Goal: Transaction & Acquisition: Purchase product/service

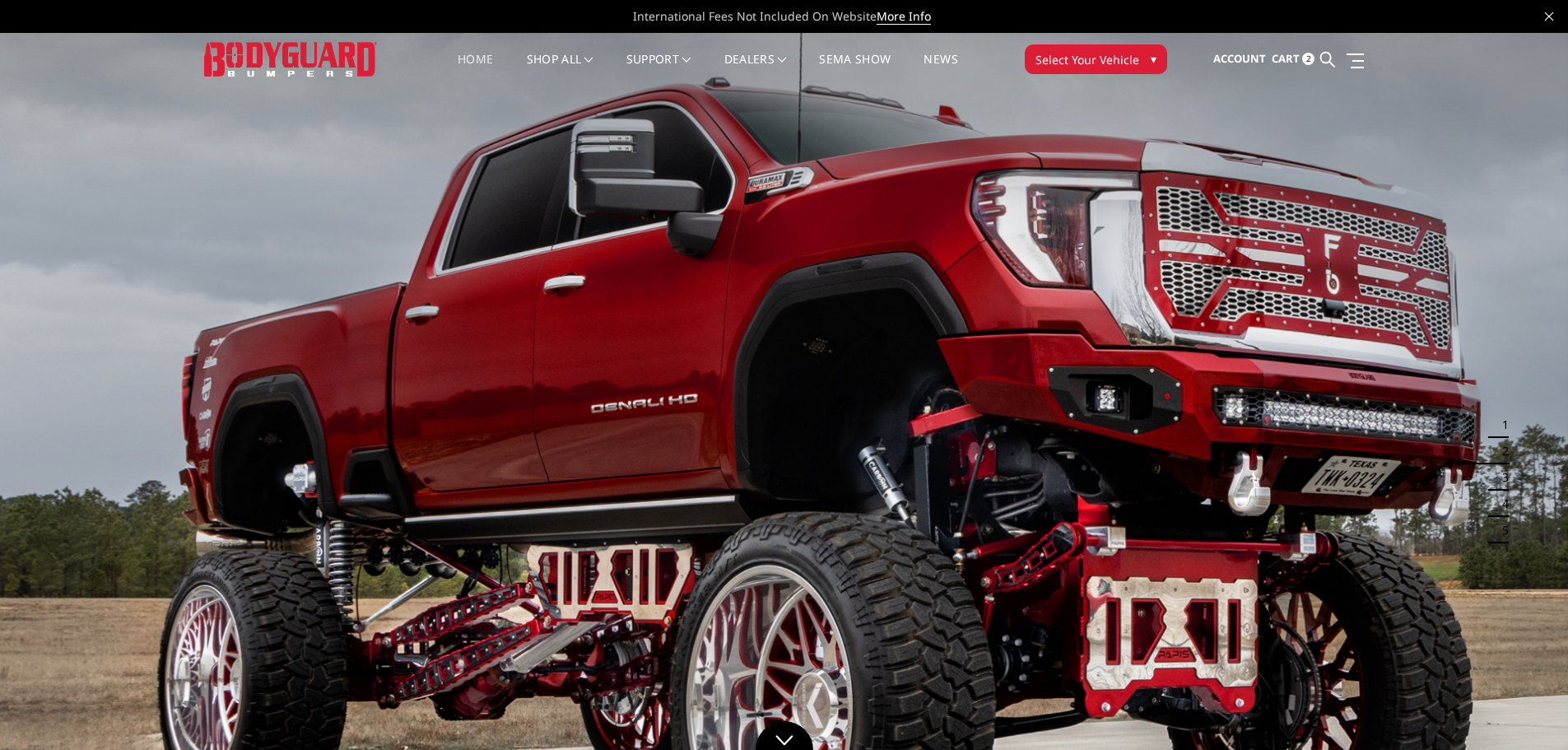
click at [1289, 57] on span "Cart" at bounding box center [1285, 59] width 28 height 14
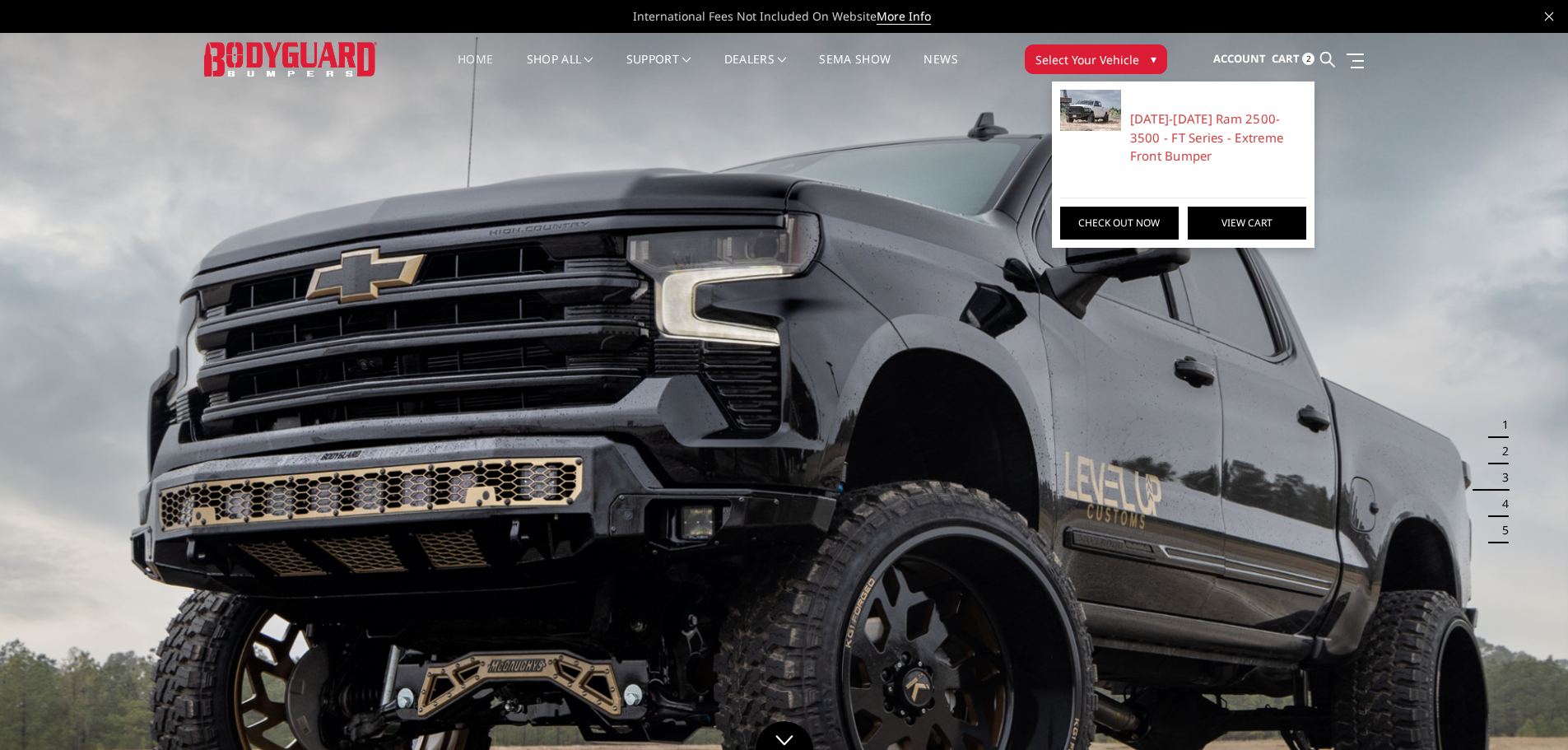
click at [1227, 226] on link "View Cart" at bounding box center [1246, 223] width 118 height 33
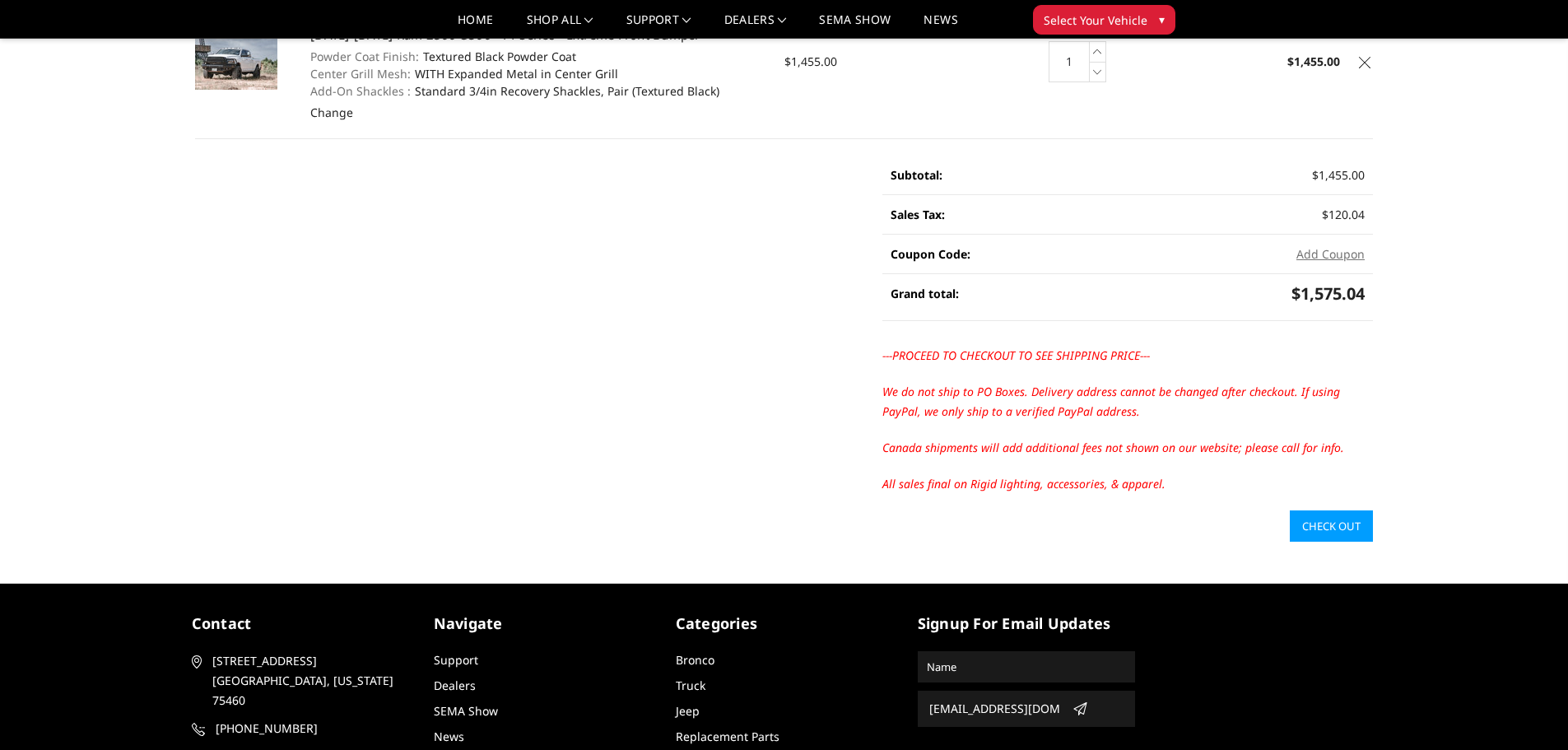
scroll to position [247, 0]
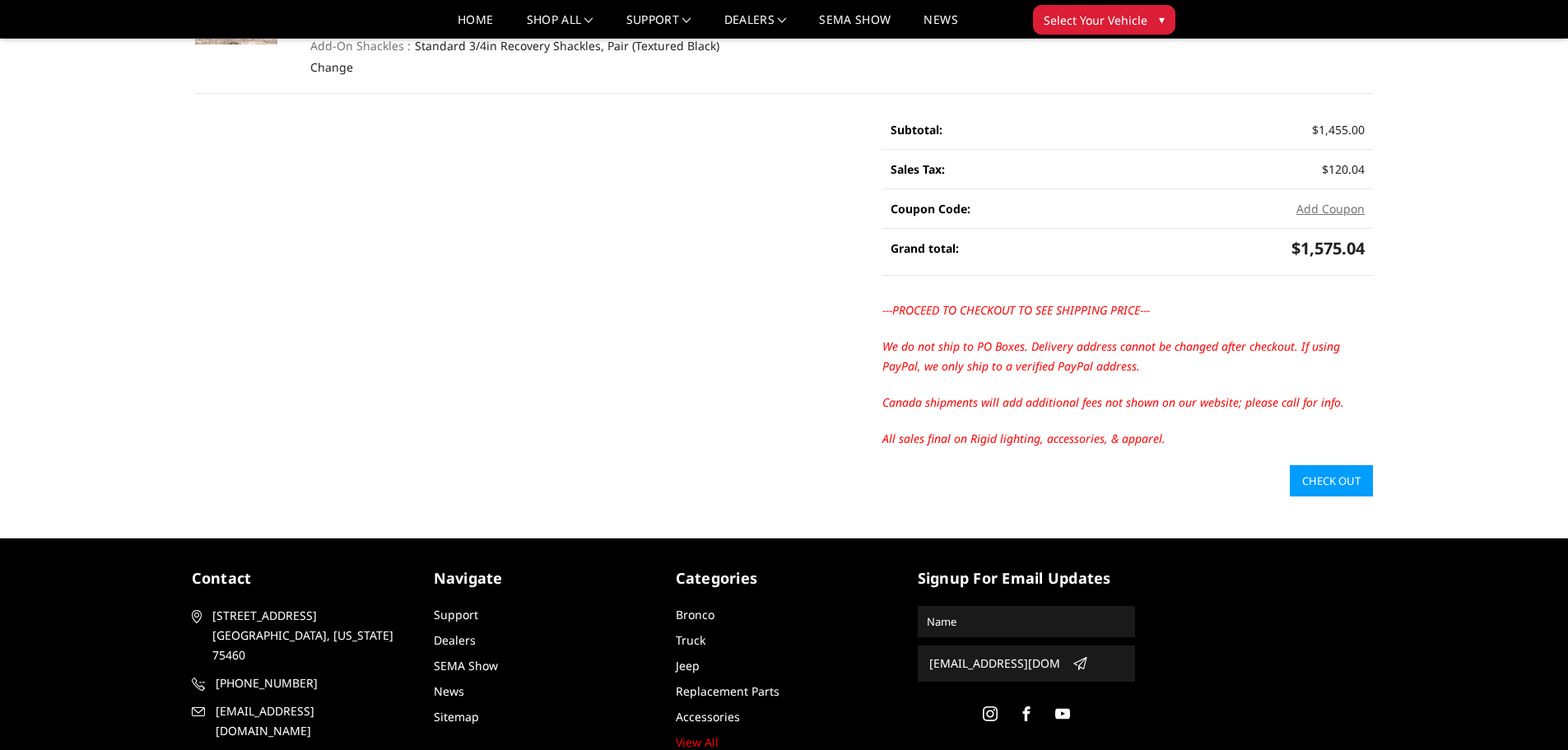
click at [1330, 487] on link "Check out" at bounding box center [1331, 480] width 83 height 32
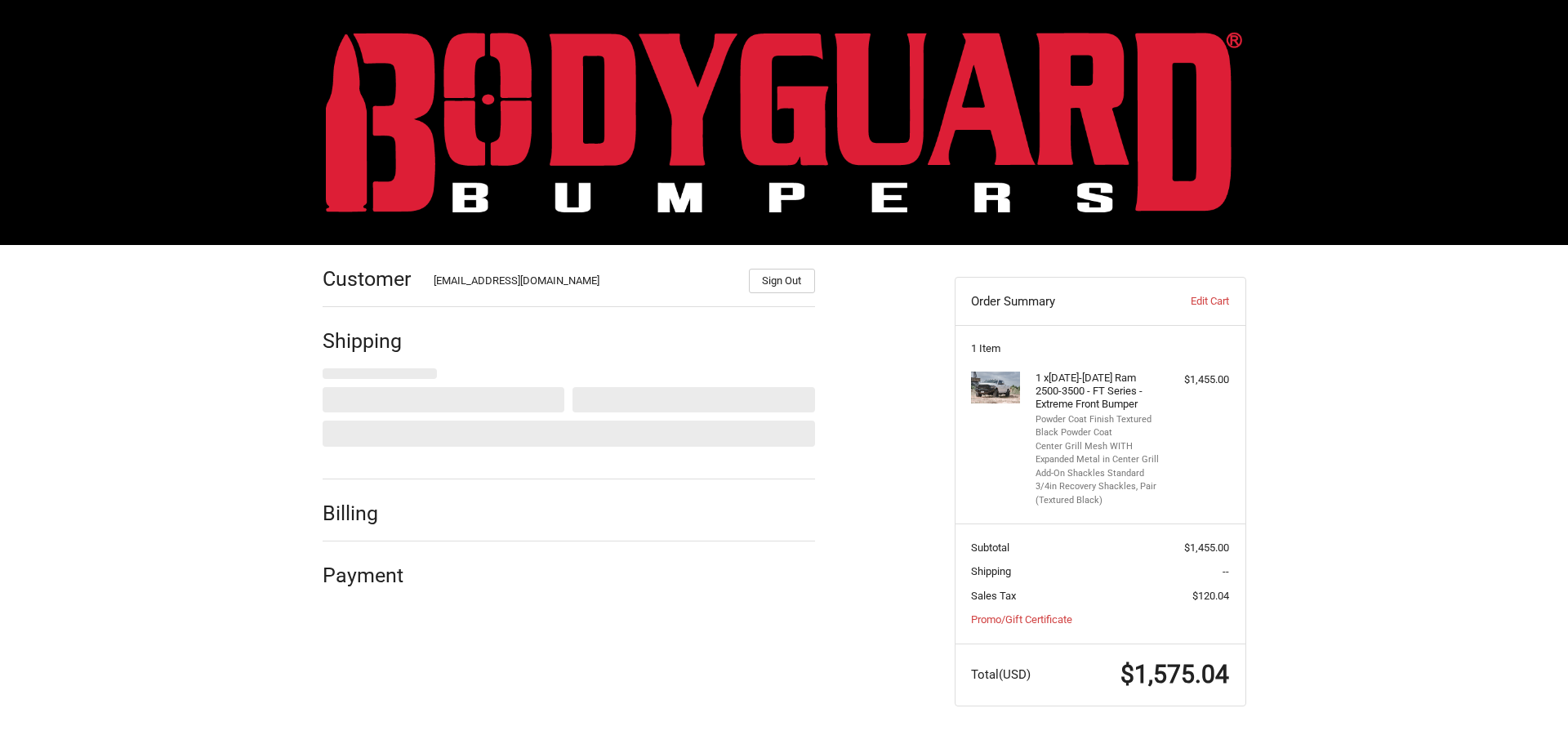
select select "US"
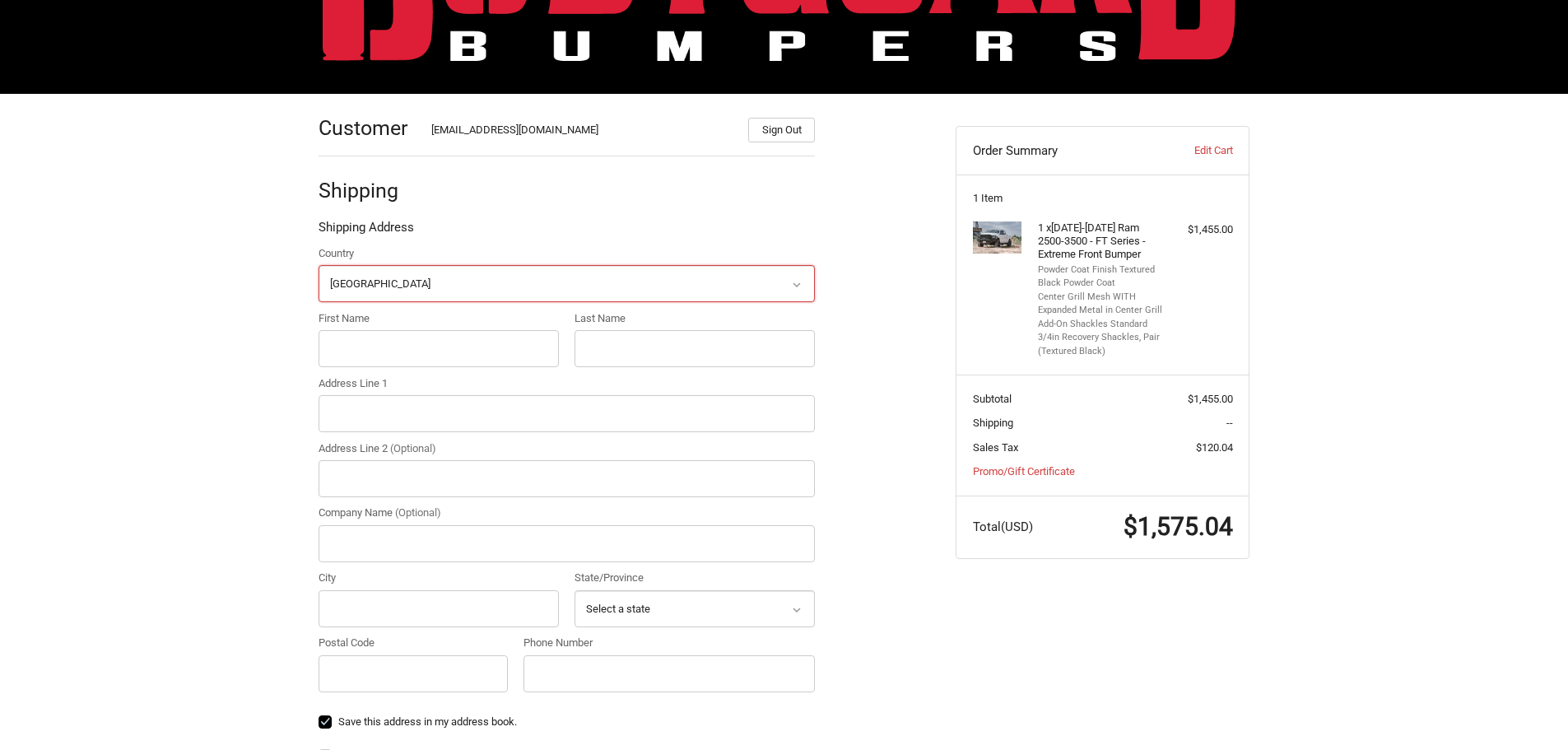
scroll to position [160, 0]
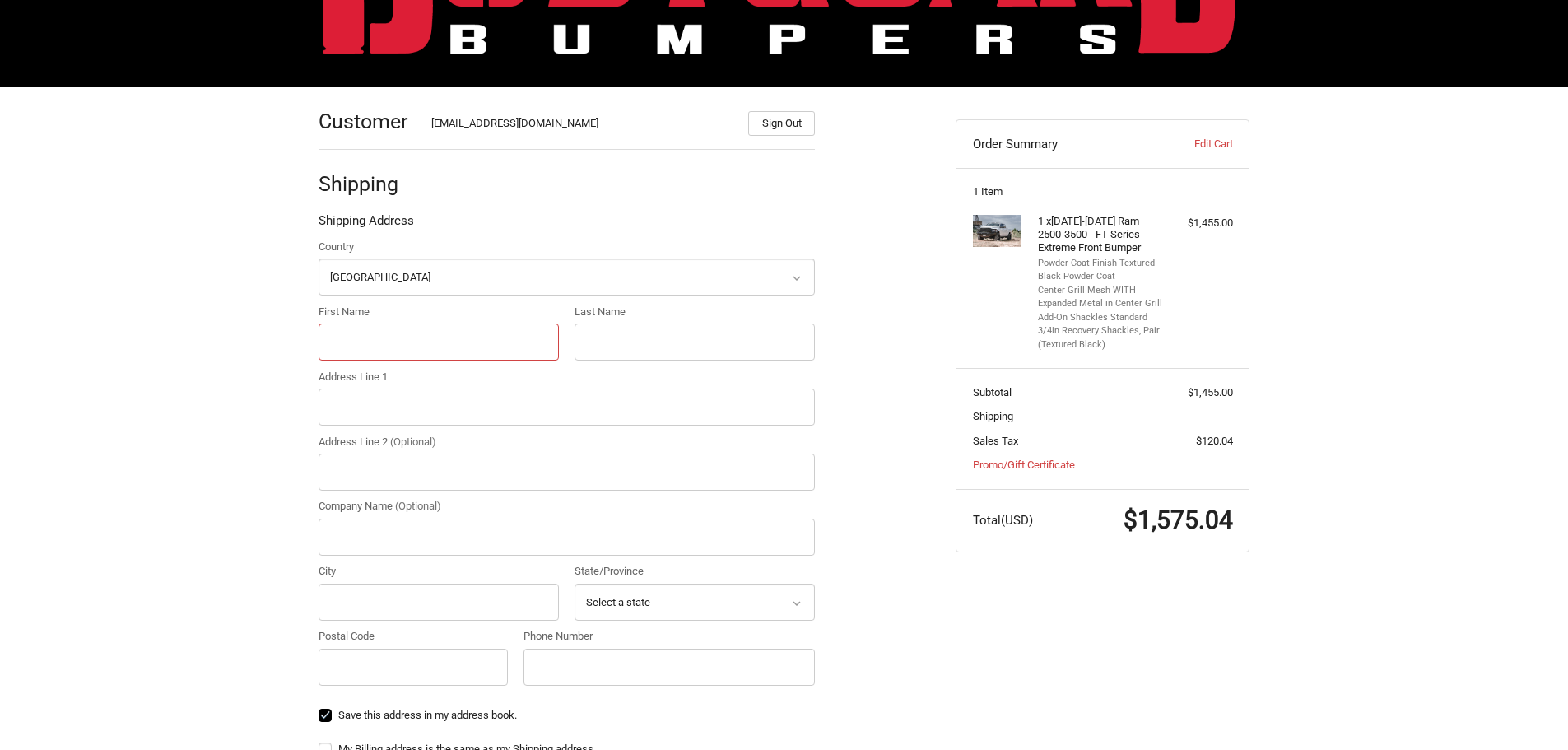
click at [429, 352] on input "First Name" at bounding box center [438, 342] width 241 height 37
type input "BEN"
type input "I"
type input "WILLIAMS"
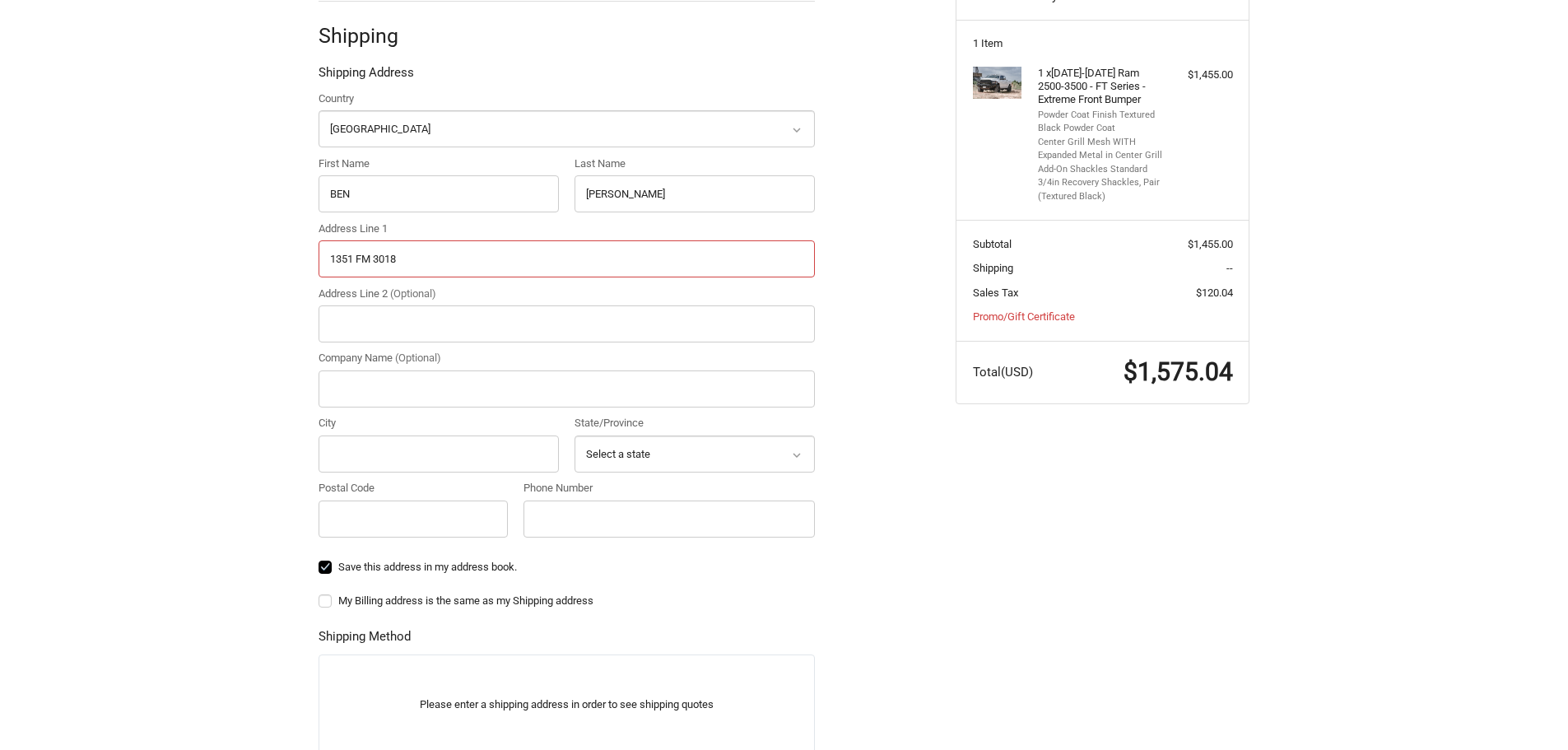
scroll to position [325, 0]
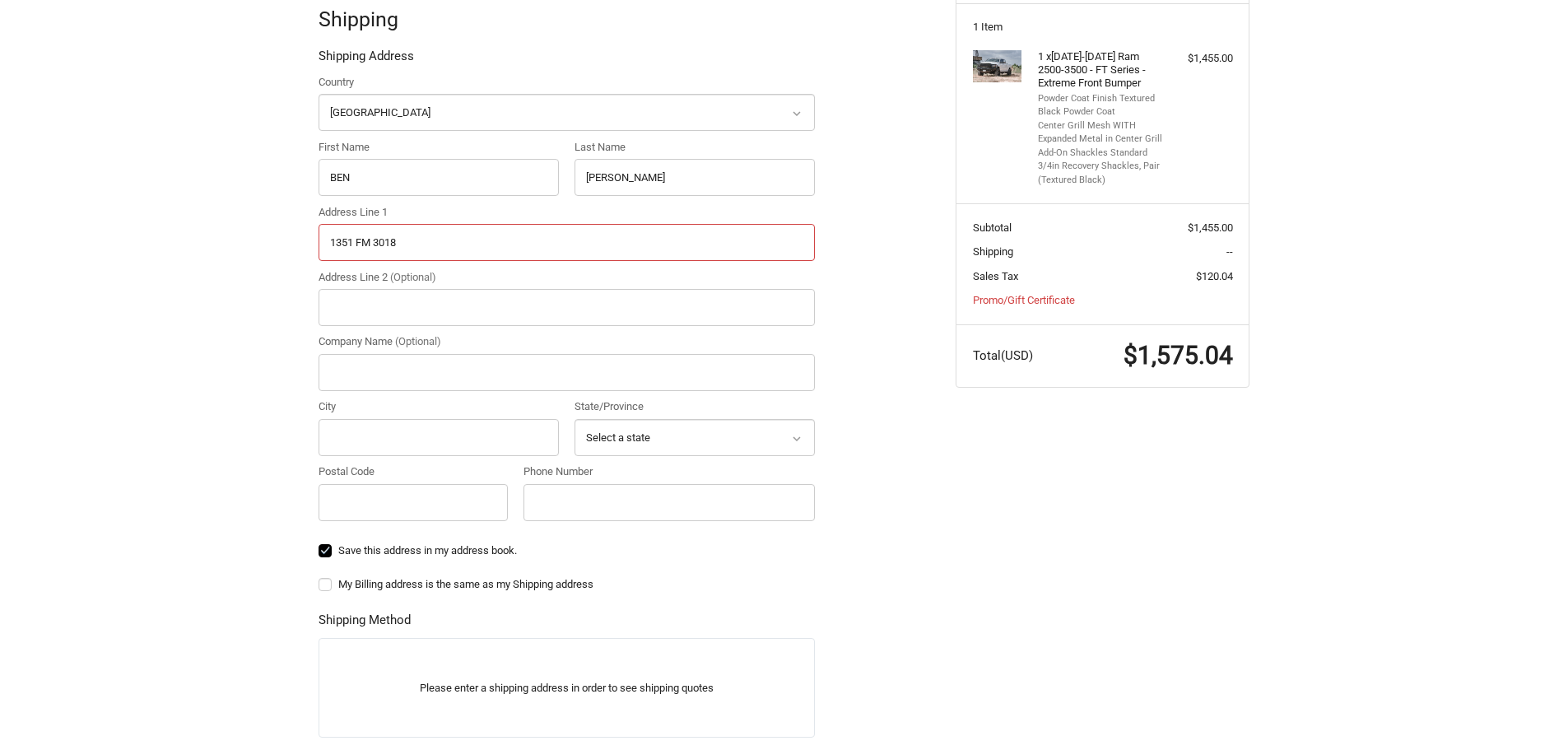
type input "1351 FM 3018"
click at [393, 444] on input "City" at bounding box center [438, 437] width 241 height 37
type input "OAKHURST"
click at [797, 436] on icon at bounding box center [797, 438] width 14 height 14
click at [795, 438] on icon at bounding box center [797, 438] width 7 height 5
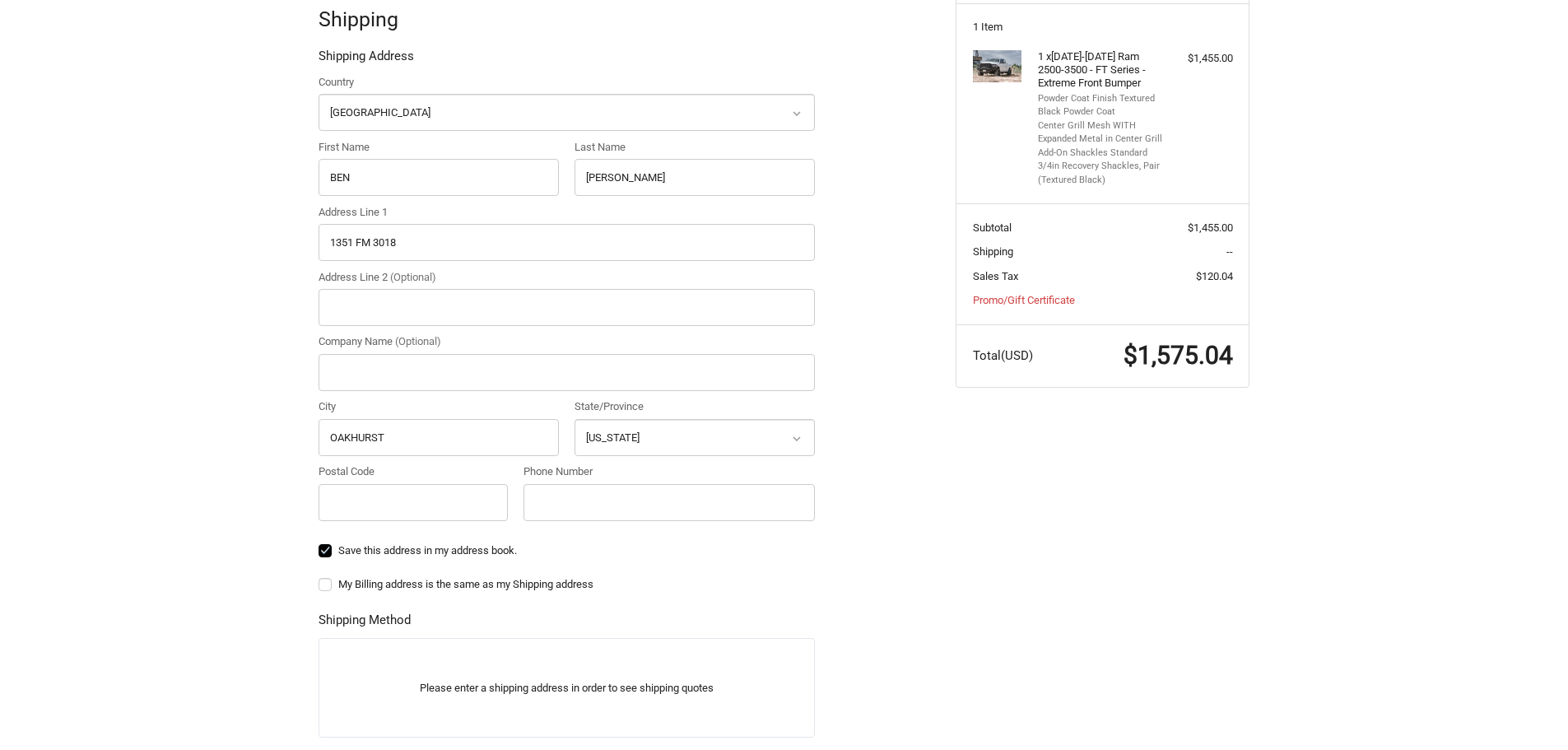
click at [795, 441] on icon at bounding box center [797, 438] width 14 height 14
click at [796, 440] on icon at bounding box center [797, 438] width 7 height 5
click at [752, 439] on select "Select a state Alabama Alaska American Samoa Arizona Arkansas Armed Forces Amer…" at bounding box center [694, 437] width 241 height 37
select select "TX"
click at [574, 419] on select "Select a state Alabama Alaska American Samoa Arizona Arkansas Armed Forces Amer…" at bounding box center [694, 437] width 241 height 37
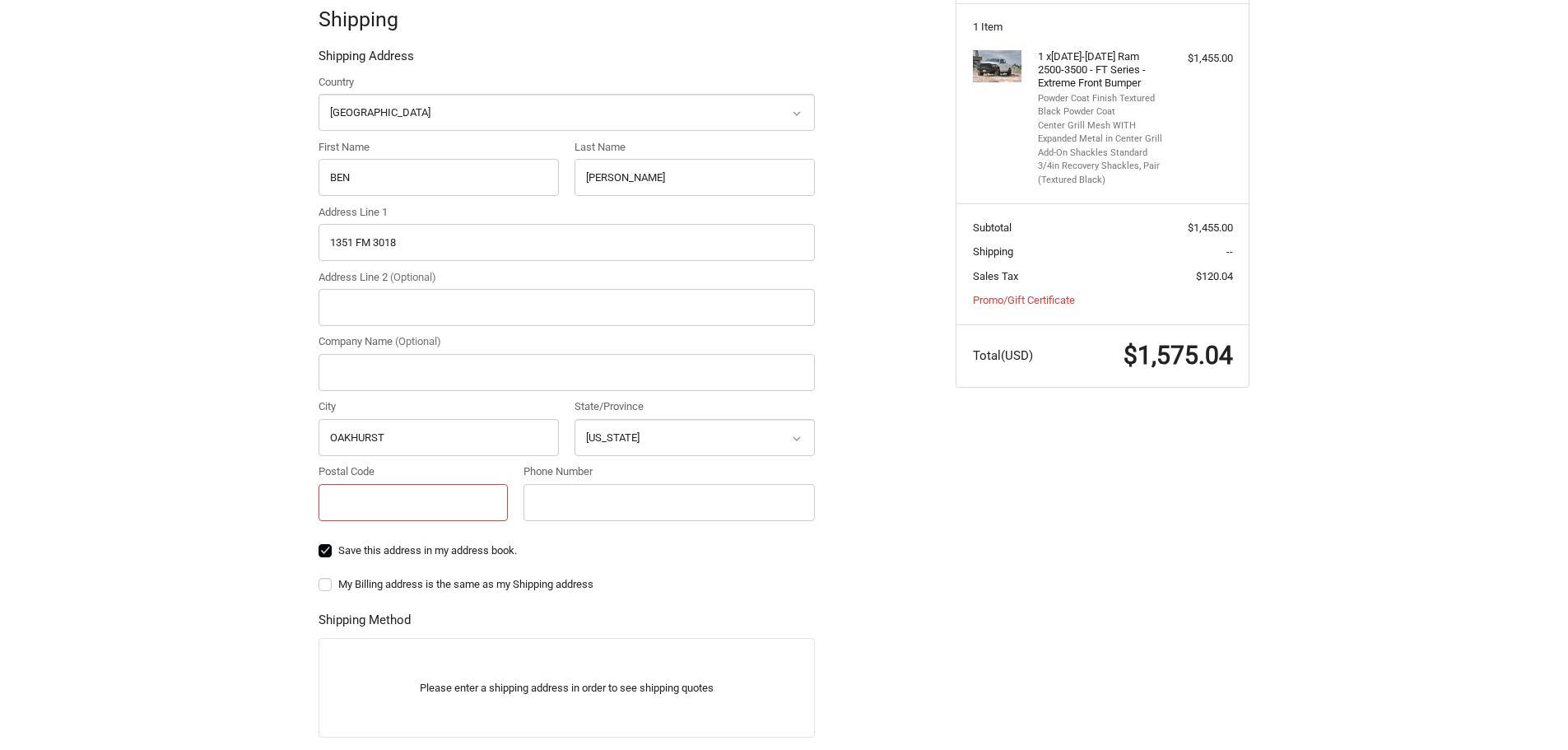
click at [450, 508] on input "Postal Code" at bounding box center [413, 502] width 189 height 37
type input "77359"
click at [550, 508] on input "Phone Number" at bounding box center [669, 502] width 291 height 37
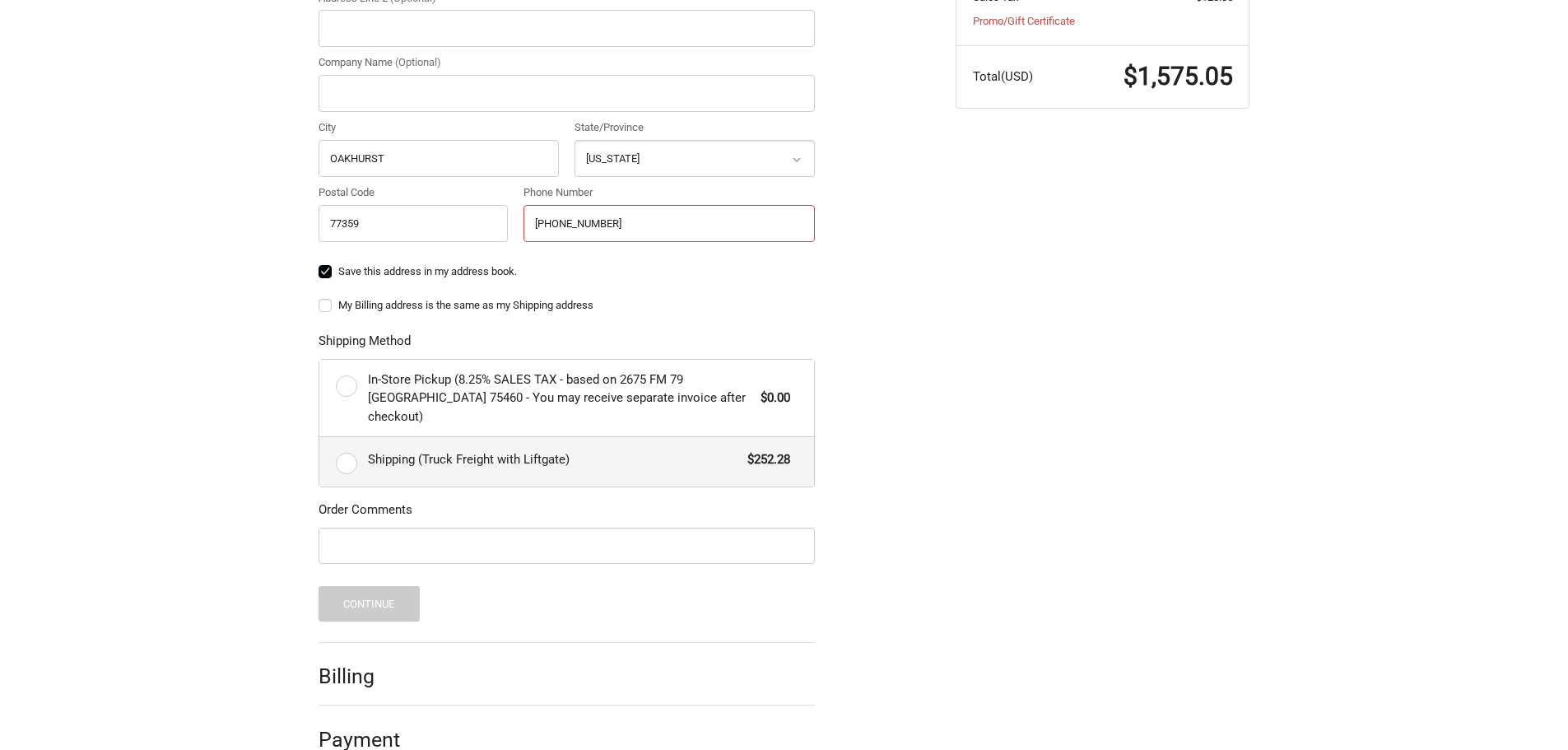
scroll to position [618, 0]
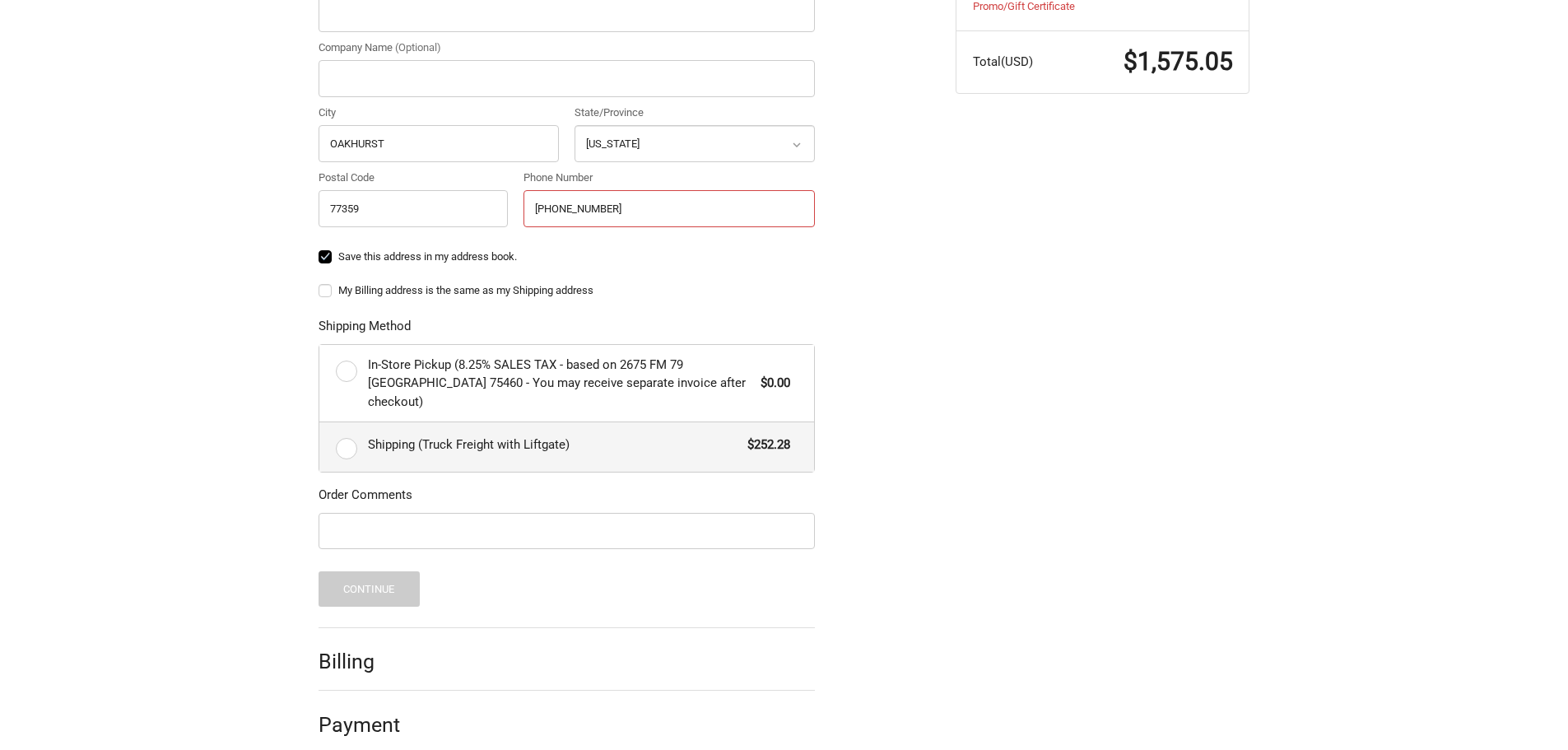
type input "801-564-7467"
click at [349, 433] on label "Shipping (Truck Freight with Liftgate) $252.28" at bounding box center [566, 446] width 495 height 50
click at [320, 423] on input "Shipping (Truck Freight with Liftgate) $252.28" at bounding box center [319, 422] width 1 height 1
radio input "true"
click at [365, 572] on button "Continue" at bounding box center [369, 589] width 101 height 35
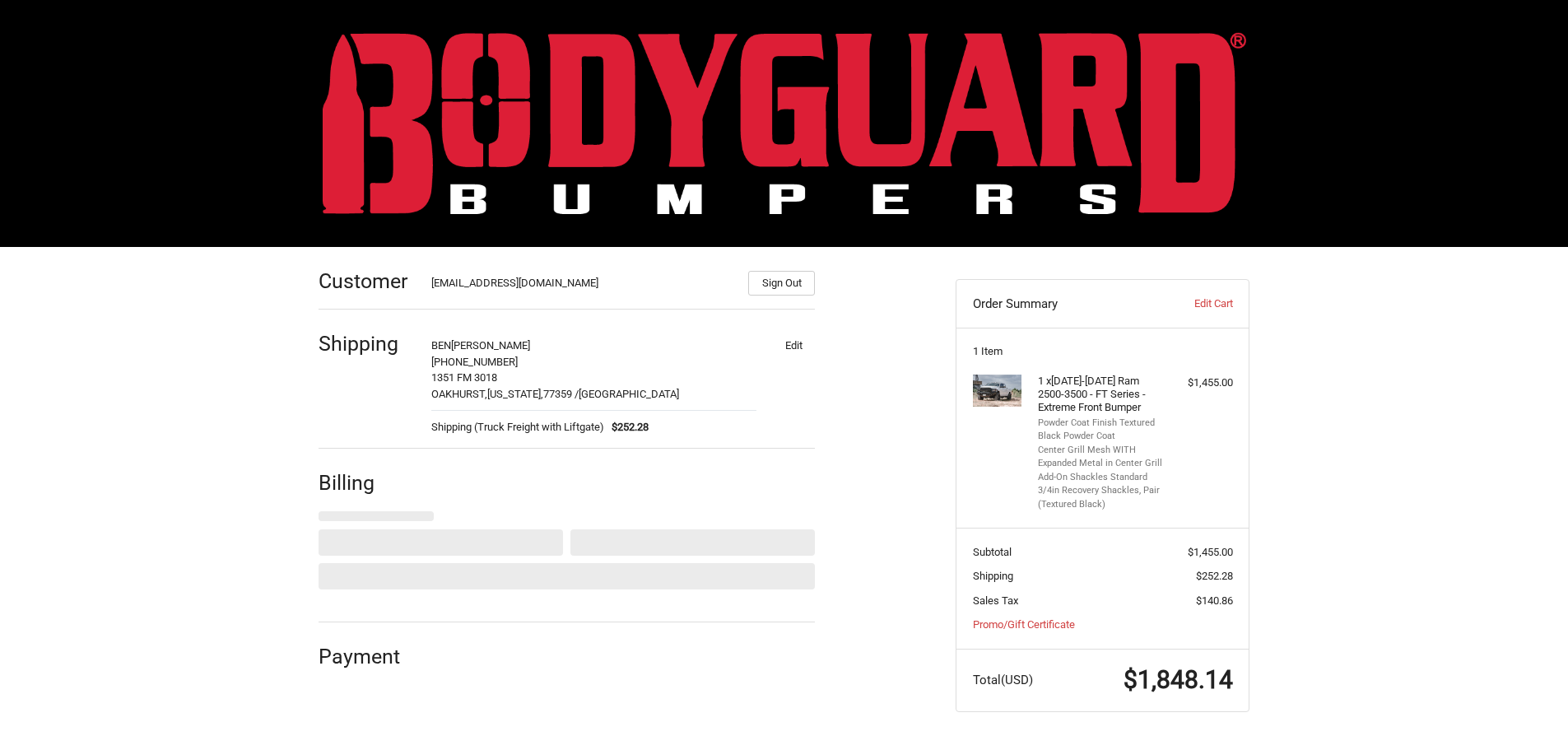
scroll to position [0, 0]
select select "US"
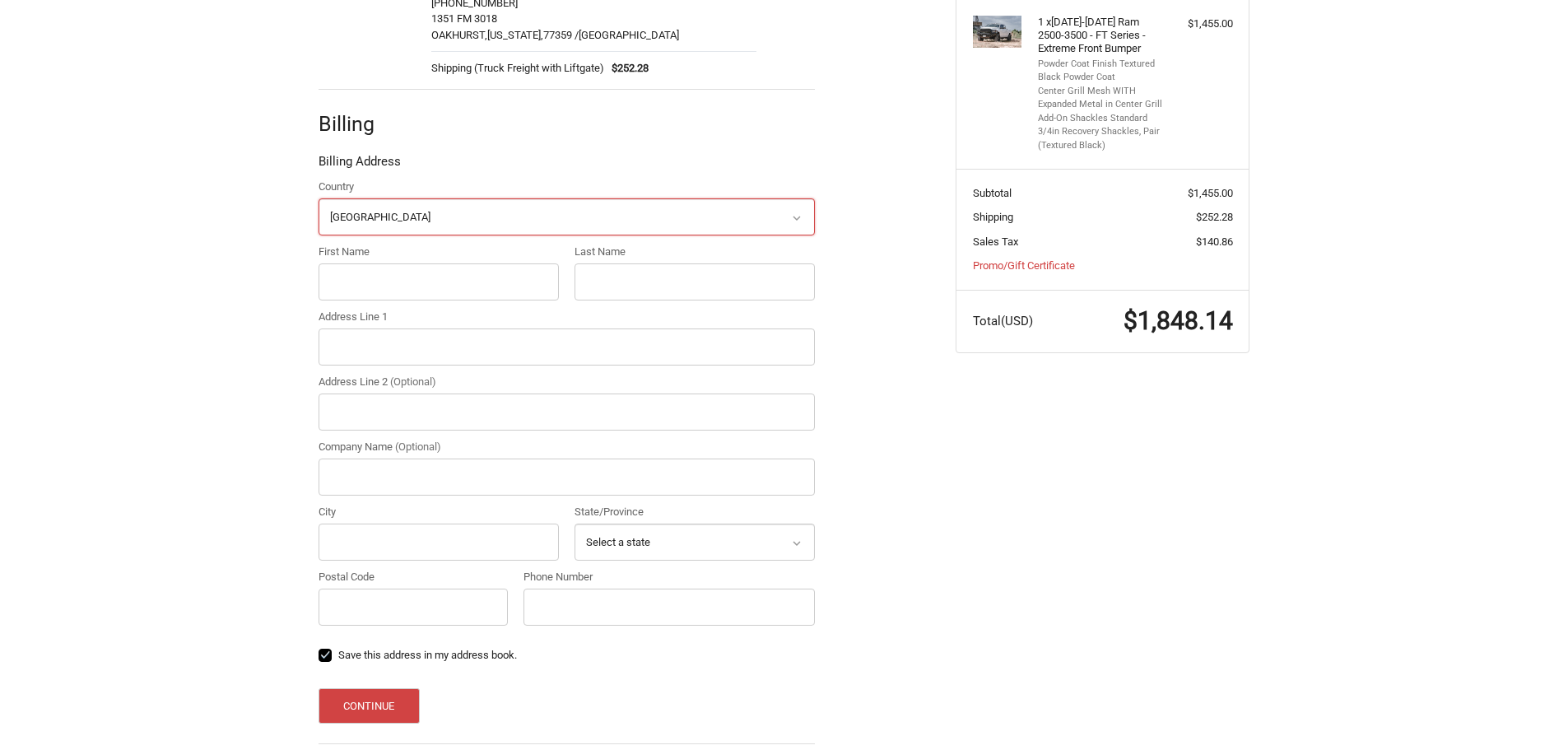
scroll to position [267, 0]
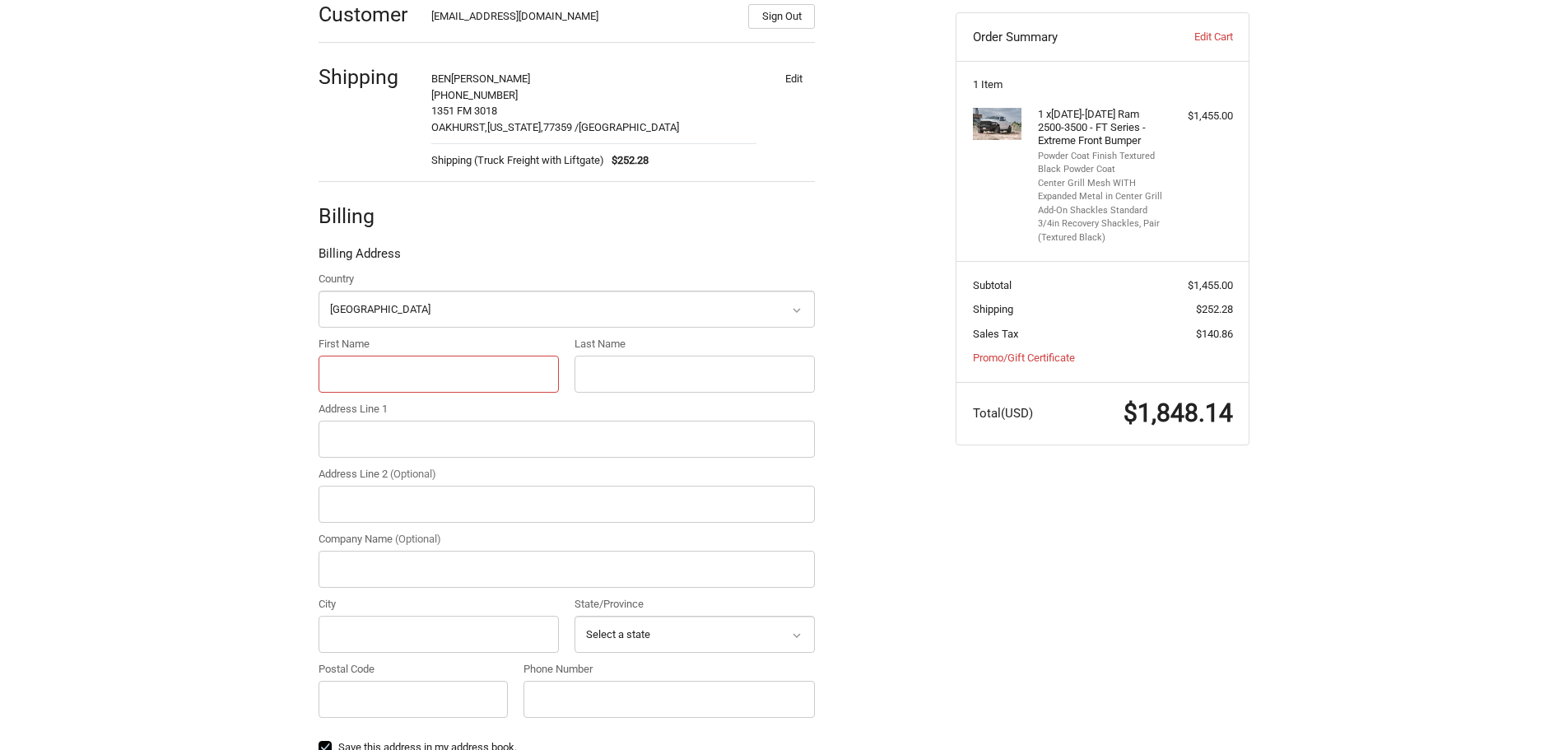
click at [441, 378] on input "First Name" at bounding box center [438, 373] width 241 height 37
type input "ISAIAH"
type input "SALAZAR"
click at [420, 448] on input "Address Line 1" at bounding box center [566, 439] width 497 height 37
type input "1575 W 2550 S"
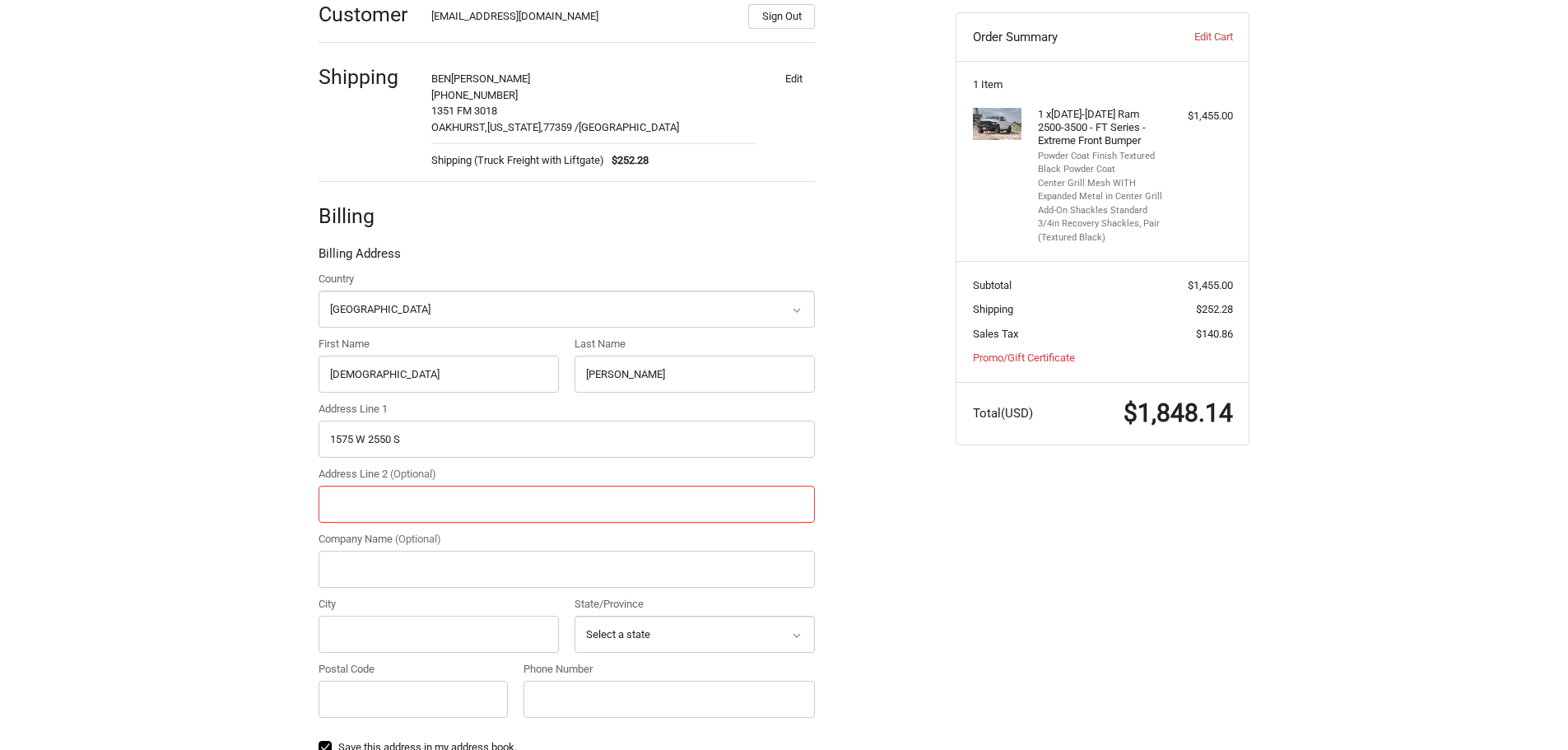
type input "SUITE A/B"
type input "RHINO LININGS OGDEN NORTH DAVIS"
type input "Ogden"
select select "UT"
type input "84401"
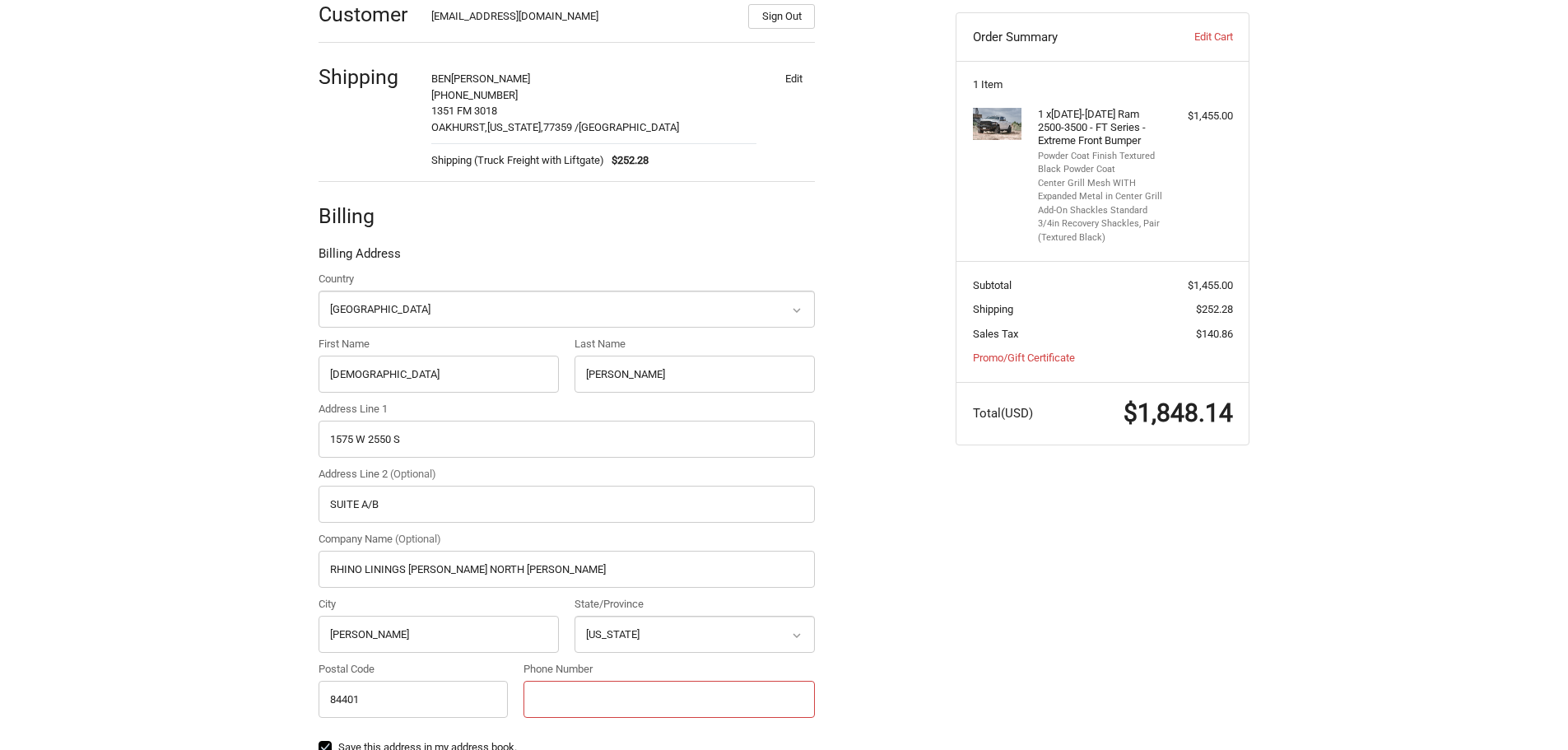
type input "8013937466"
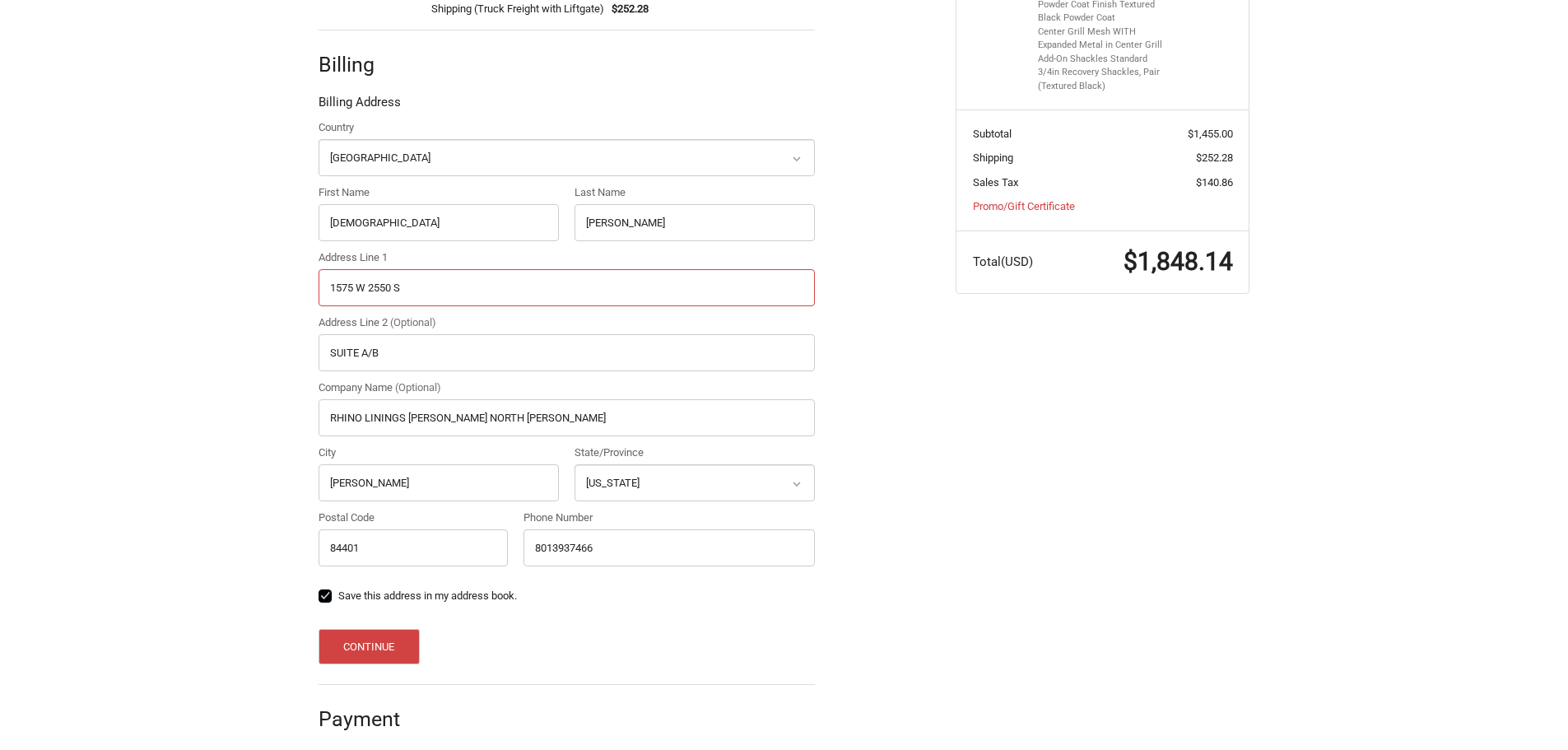
scroll to position [431, 0]
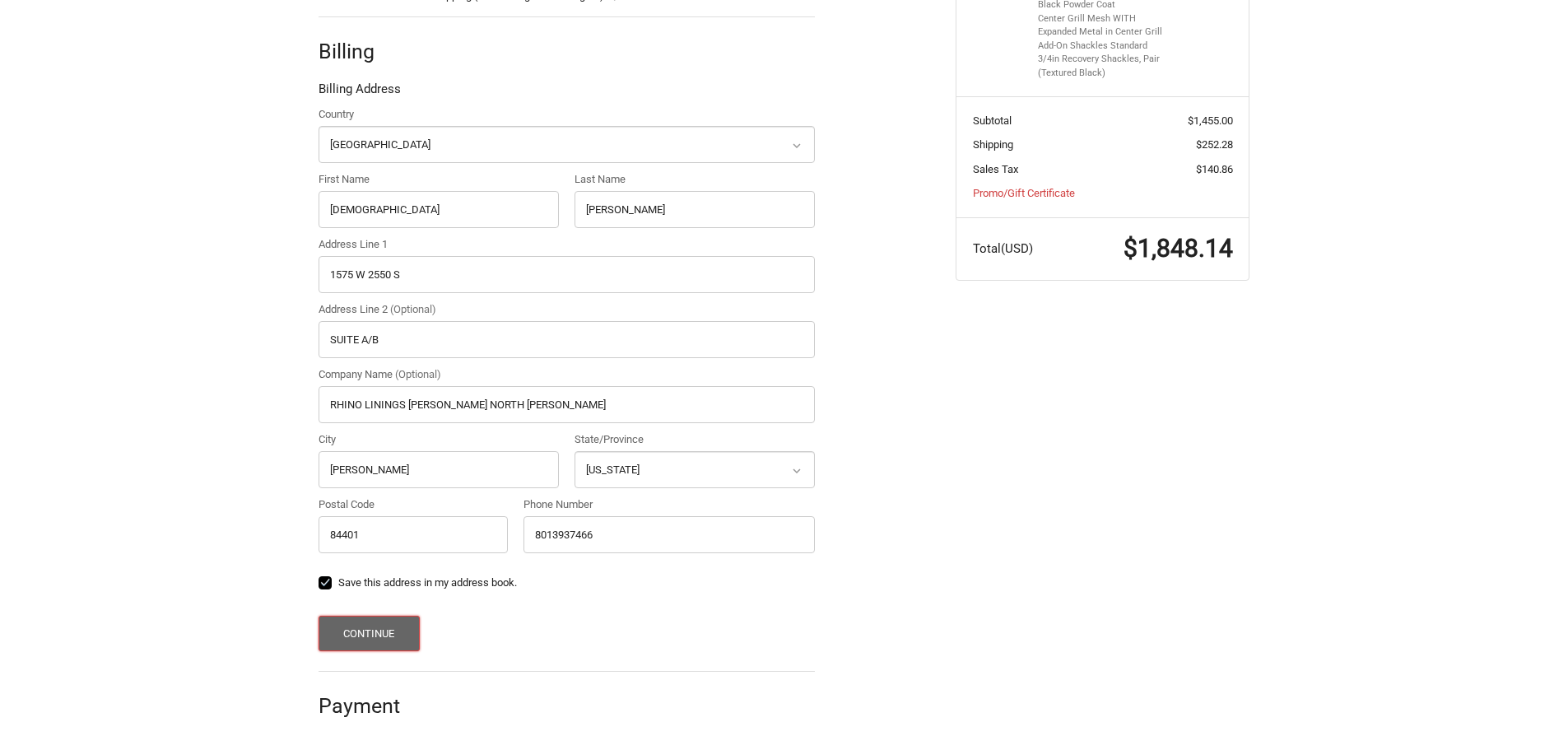
click at [373, 628] on button "Continue" at bounding box center [369, 633] width 101 height 35
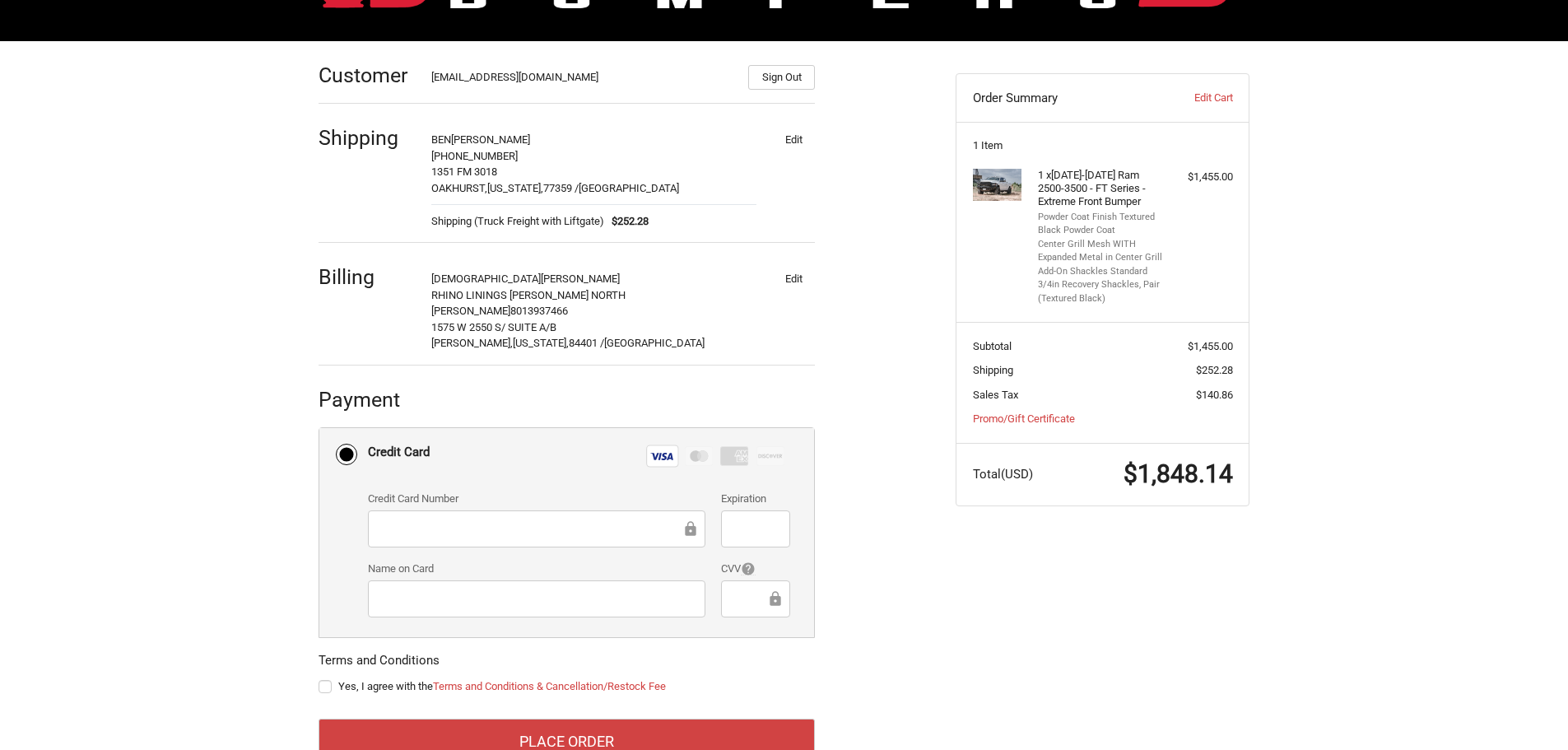
scroll to position [241, 0]
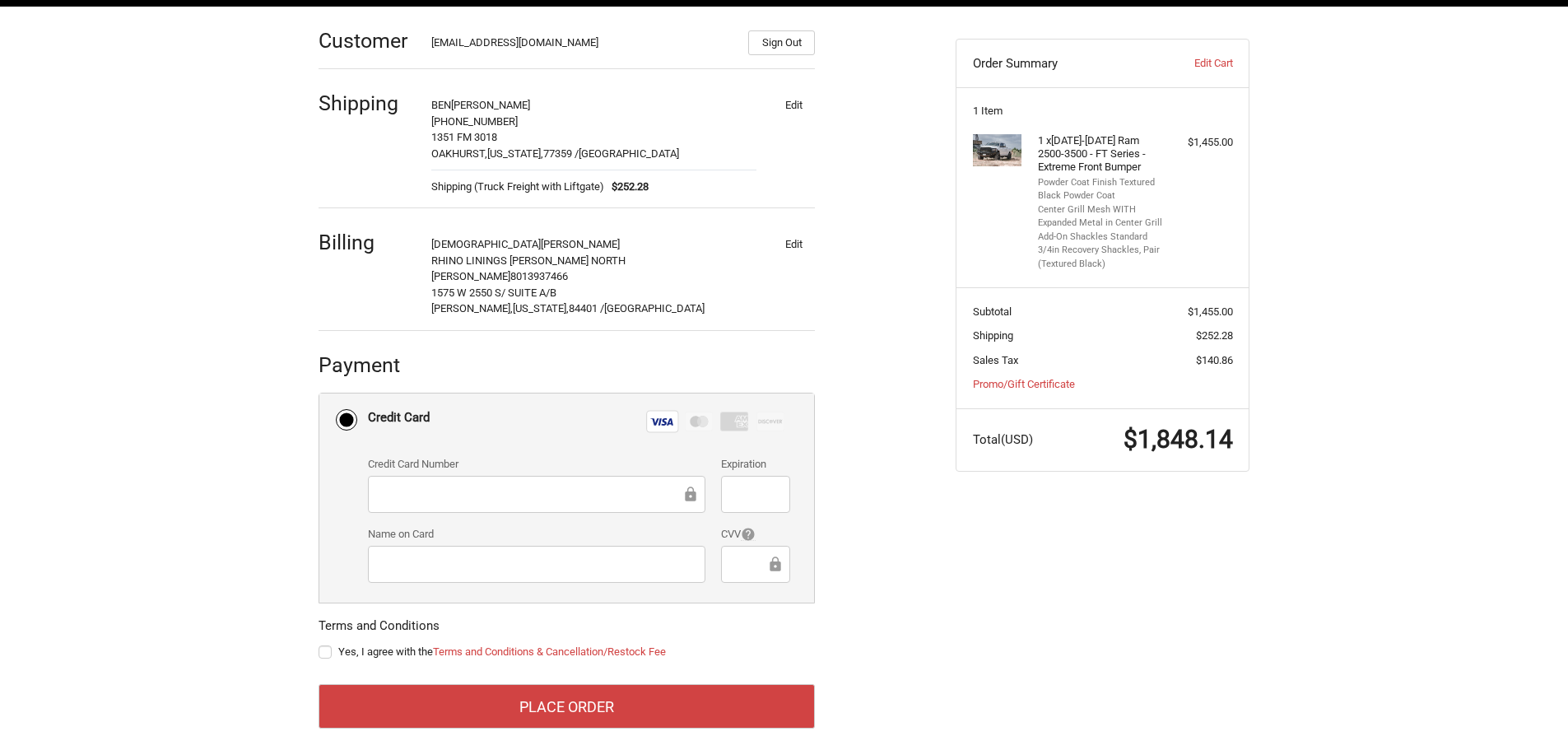
click at [922, 595] on div "Customer isalazar@rhinoliningsnd.com Sign Out Shipping BEN WILLIAMS 801-564-746…" at bounding box center [624, 378] width 637 height 743
click at [329, 645] on label "Yes, I agree with the Terms and Conditions & Cancellation/Restock Fee" at bounding box center [566, 652] width 497 height 14
click at [319, 644] on input "Yes, I agree with the Terms and Conditions & Cancellation/Restock Fee" at bounding box center [318, 644] width 1 height 1
checkbox input "true"
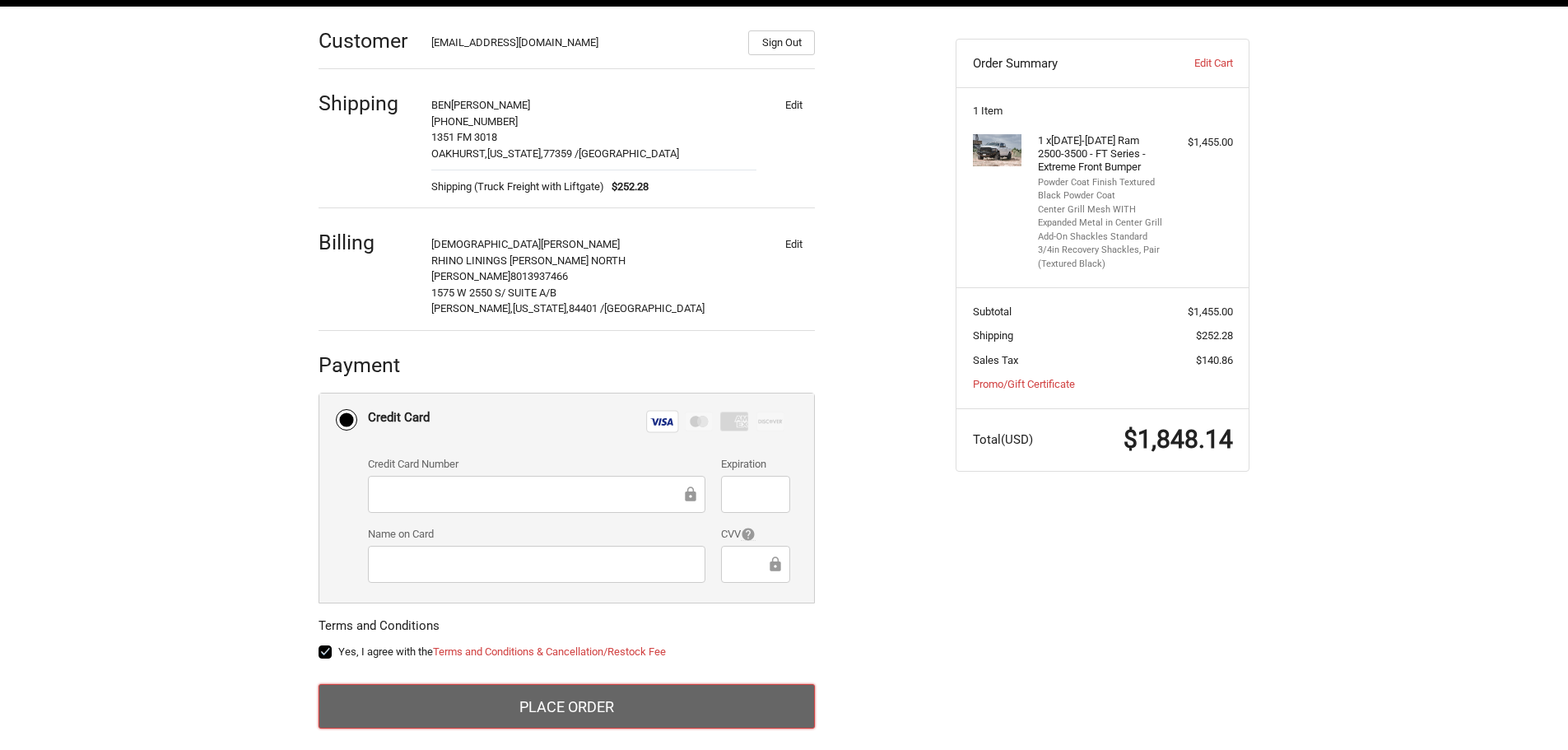
click at [703, 688] on button "Place Order" at bounding box center [566, 706] width 497 height 44
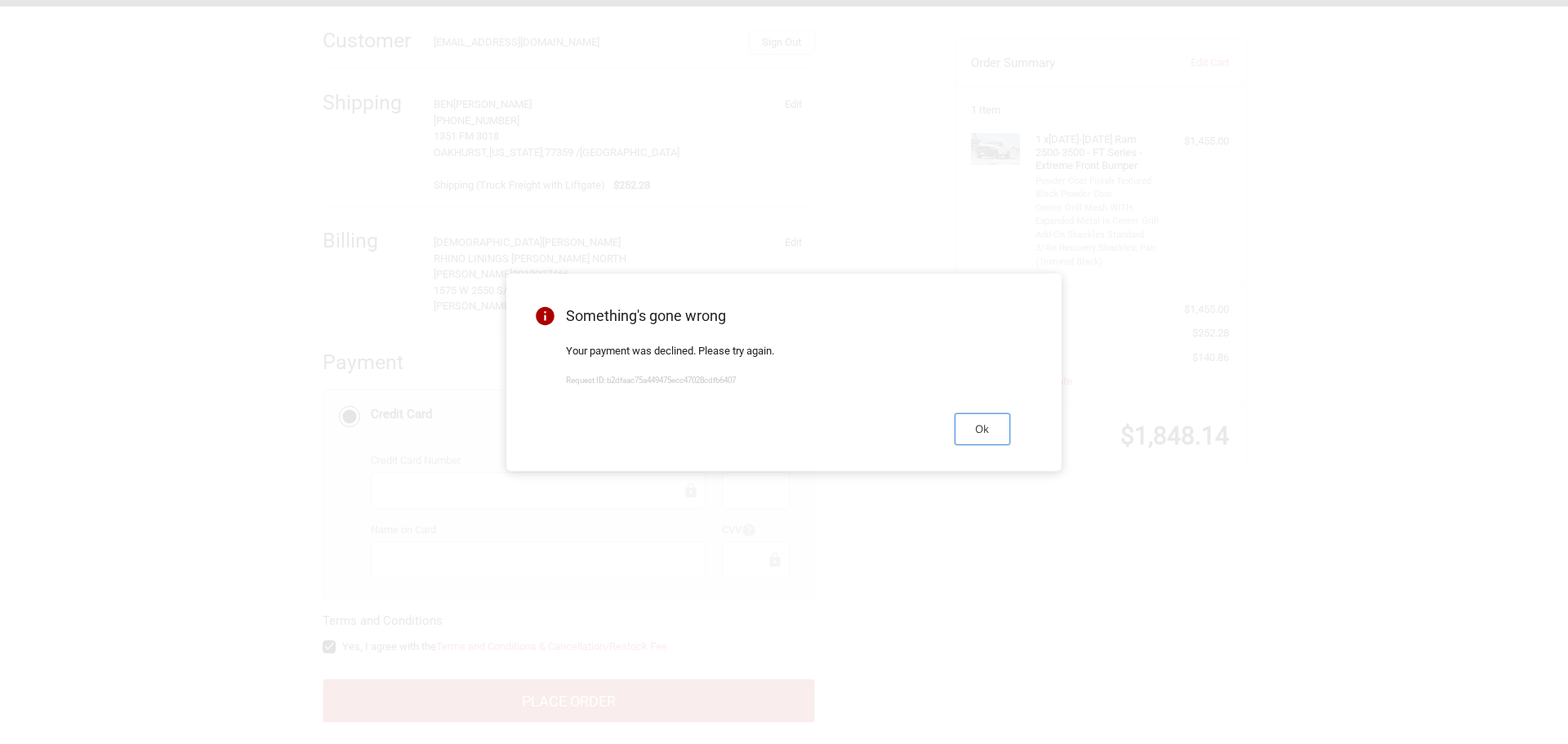
click at [985, 437] on button "Ok" at bounding box center [982, 429] width 55 height 32
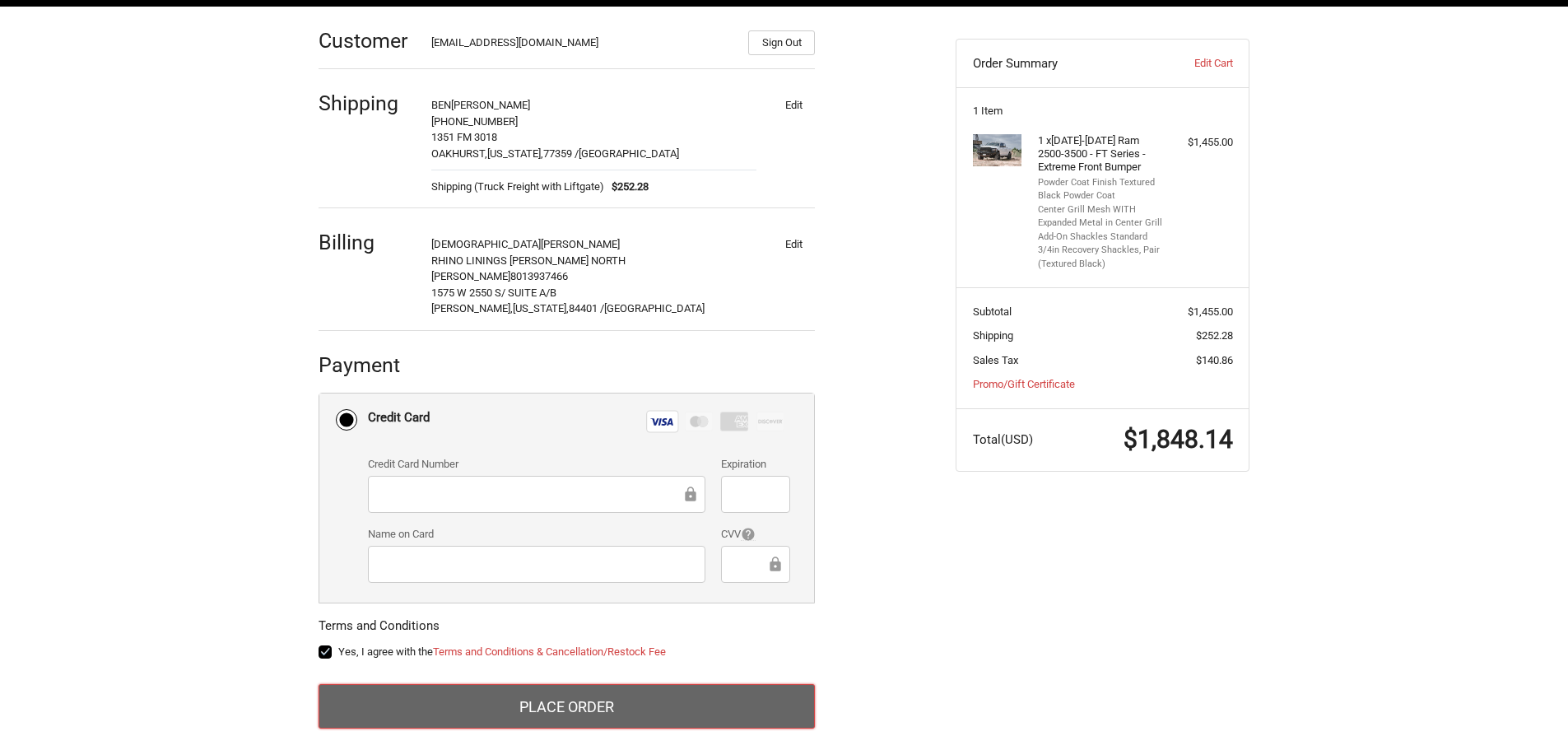
click at [616, 701] on button "Place Order" at bounding box center [566, 706] width 497 height 44
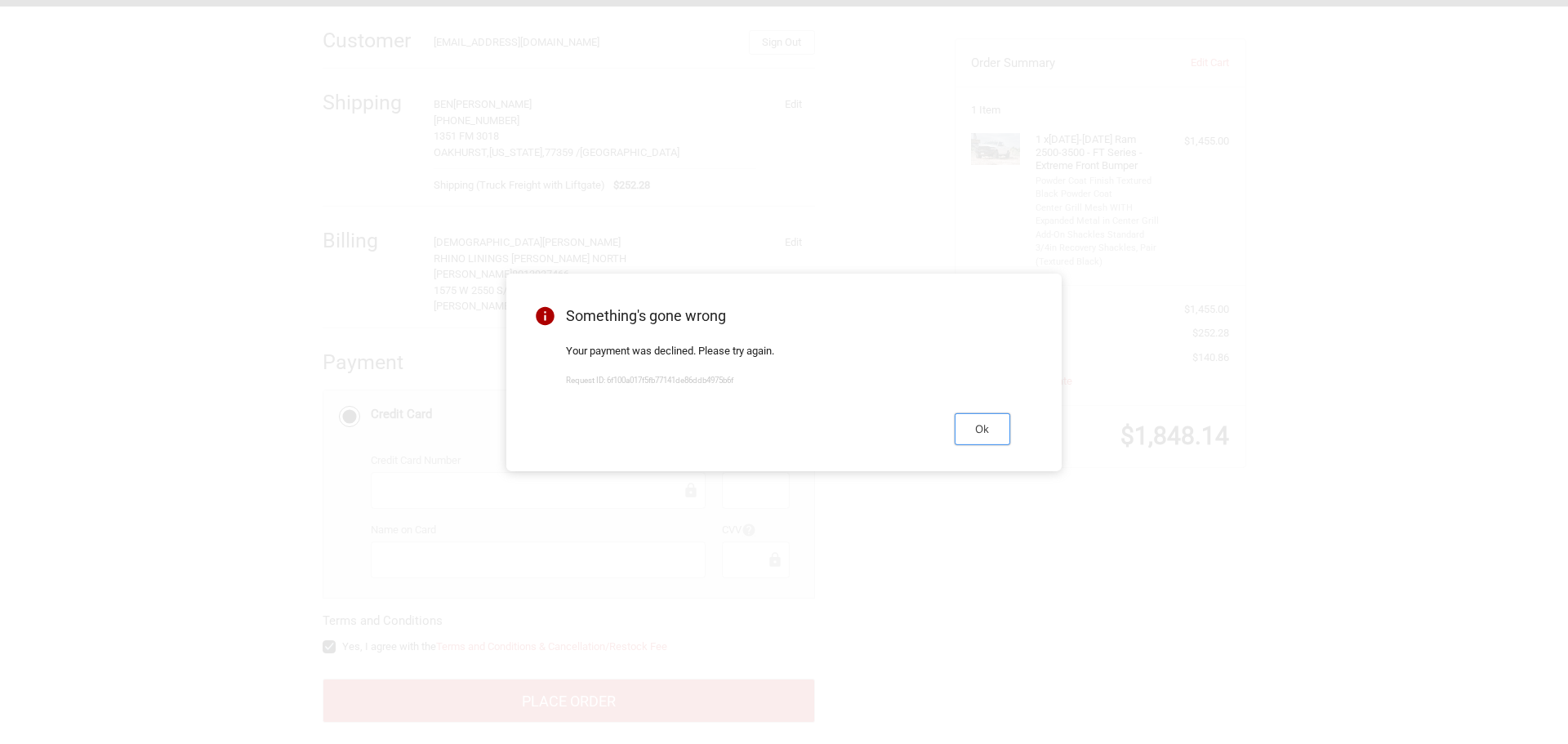
click at [970, 427] on button "Ok" at bounding box center [982, 429] width 55 height 32
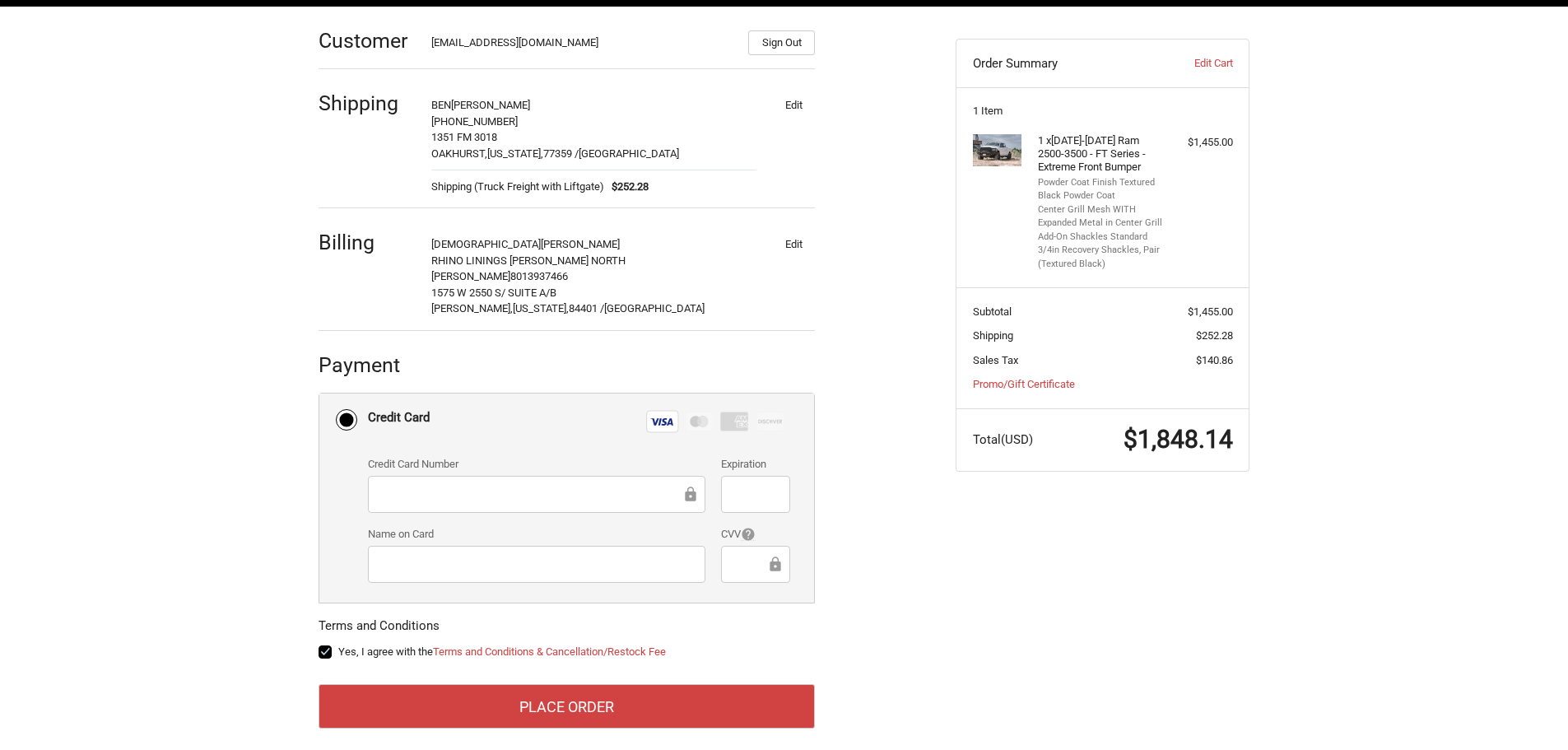
click at [657, 476] on div at bounding box center [536, 494] width 337 height 37
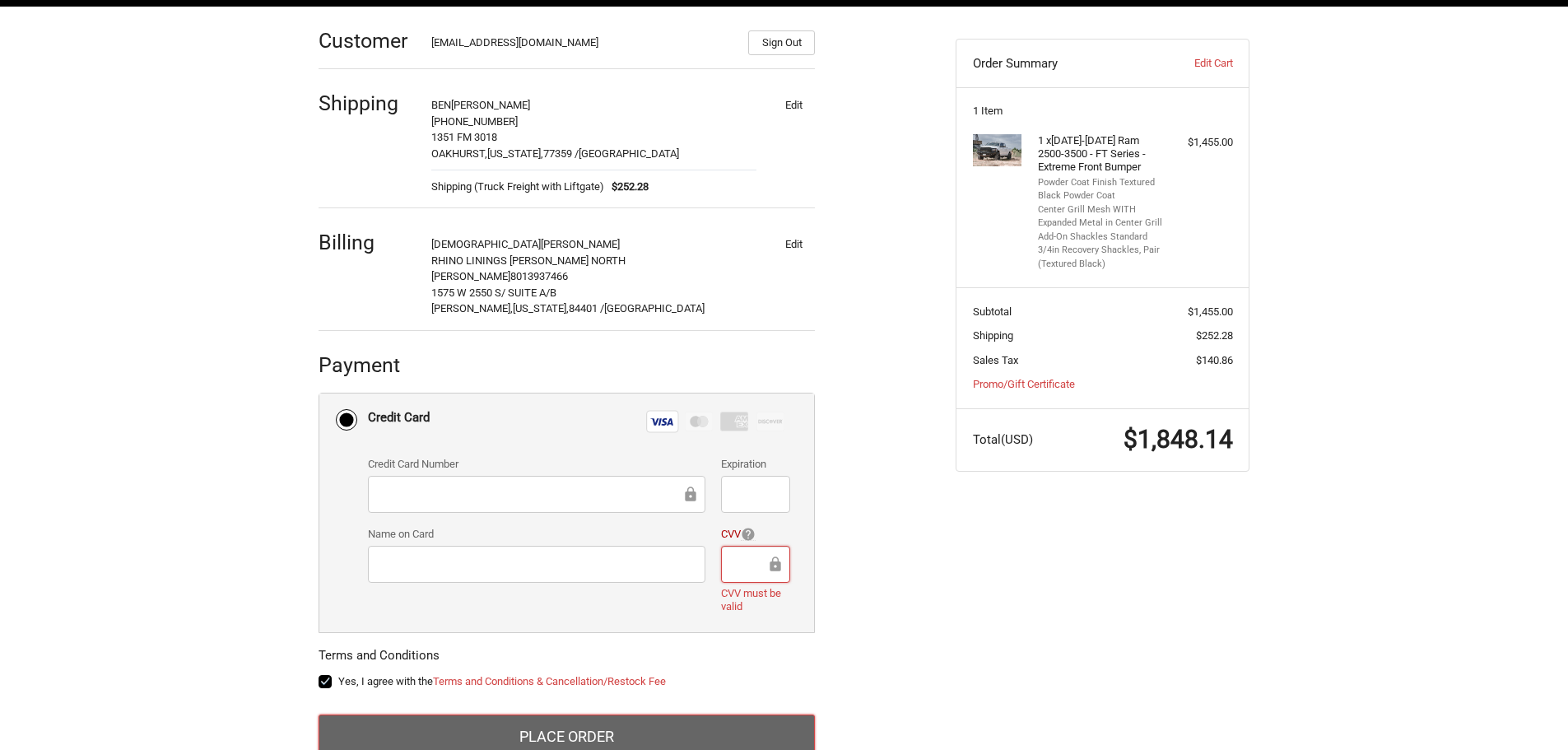
click at [661, 724] on button "Place Order" at bounding box center [566, 736] width 497 height 44
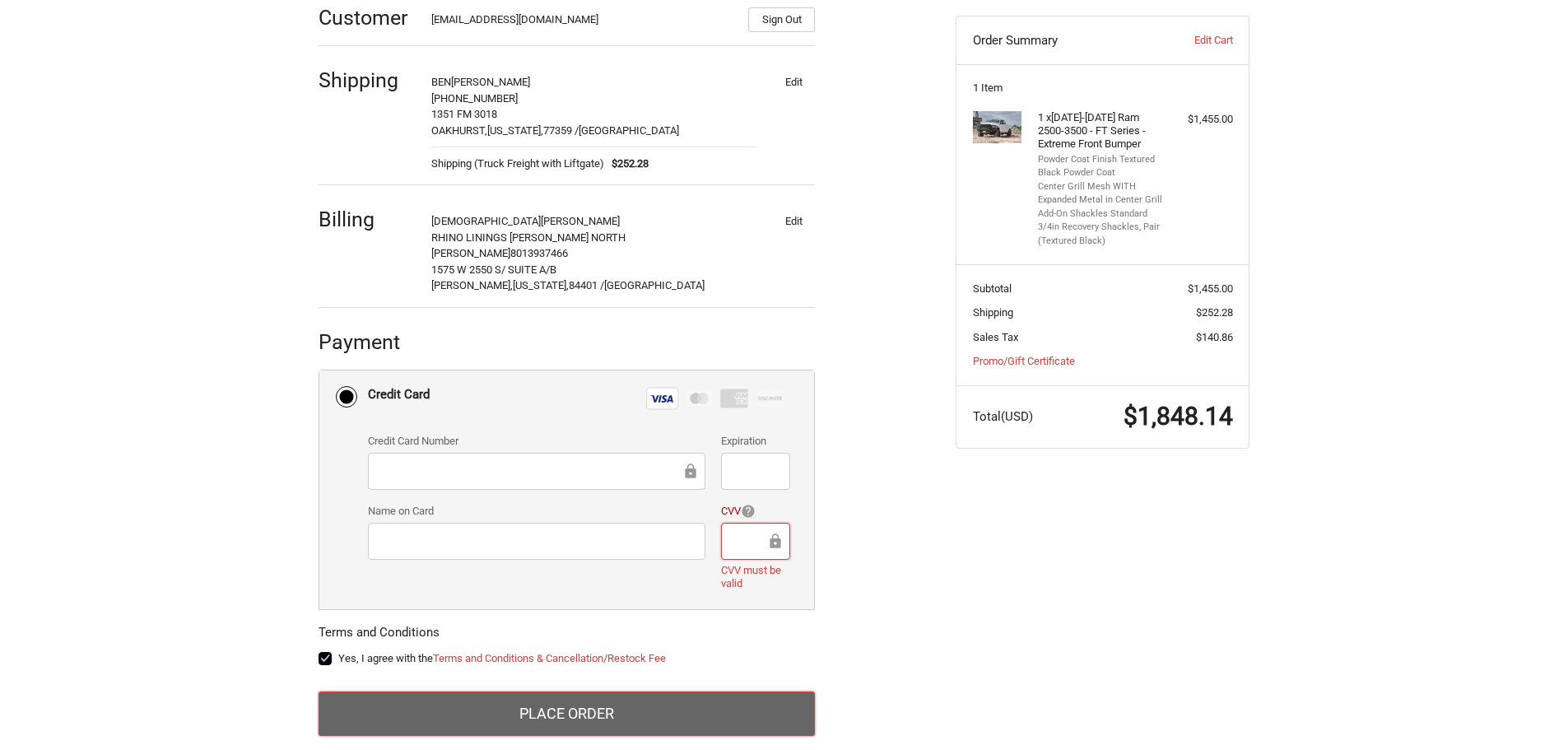
scroll to position [270, 0]
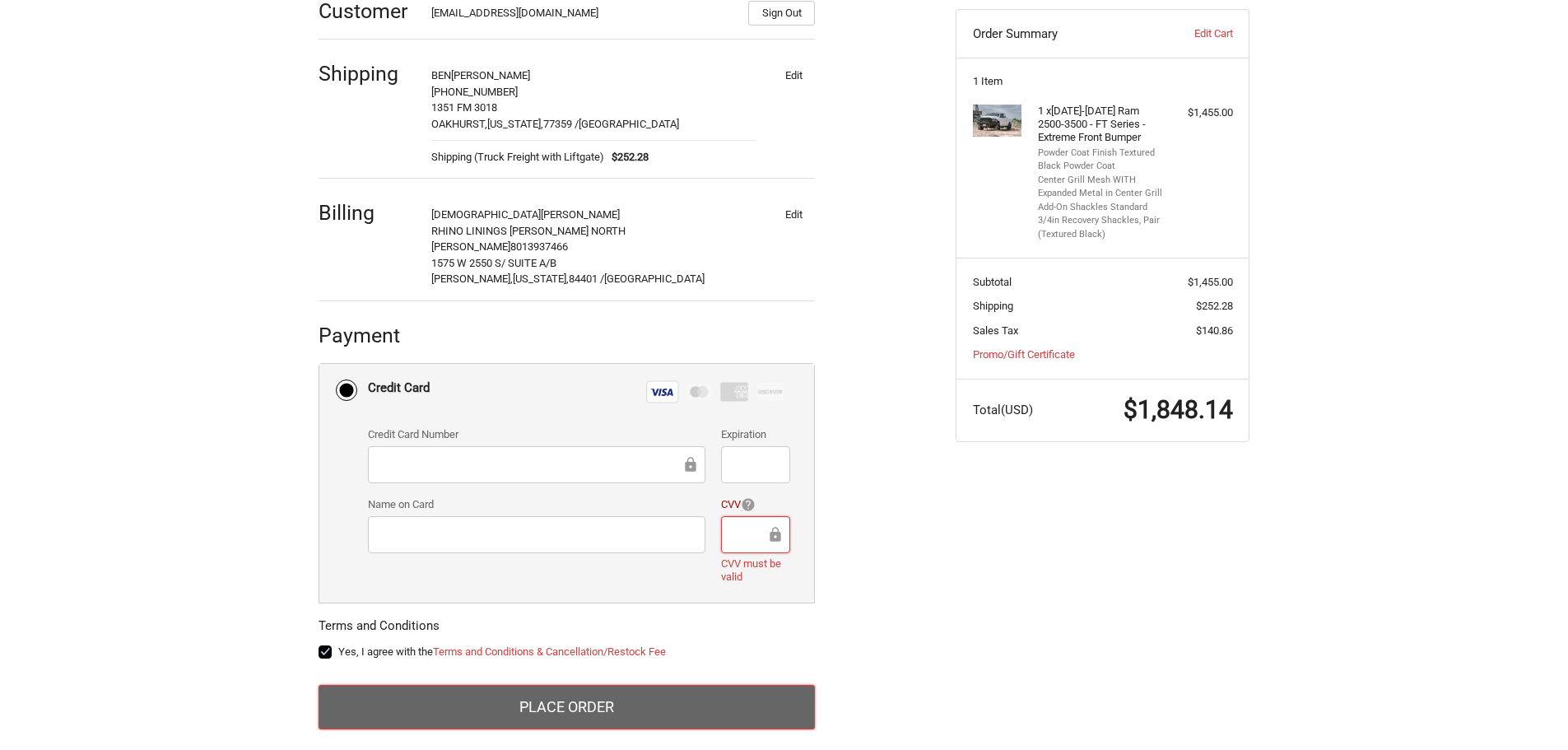
click at [596, 691] on button "Place Order" at bounding box center [566, 707] width 497 height 44
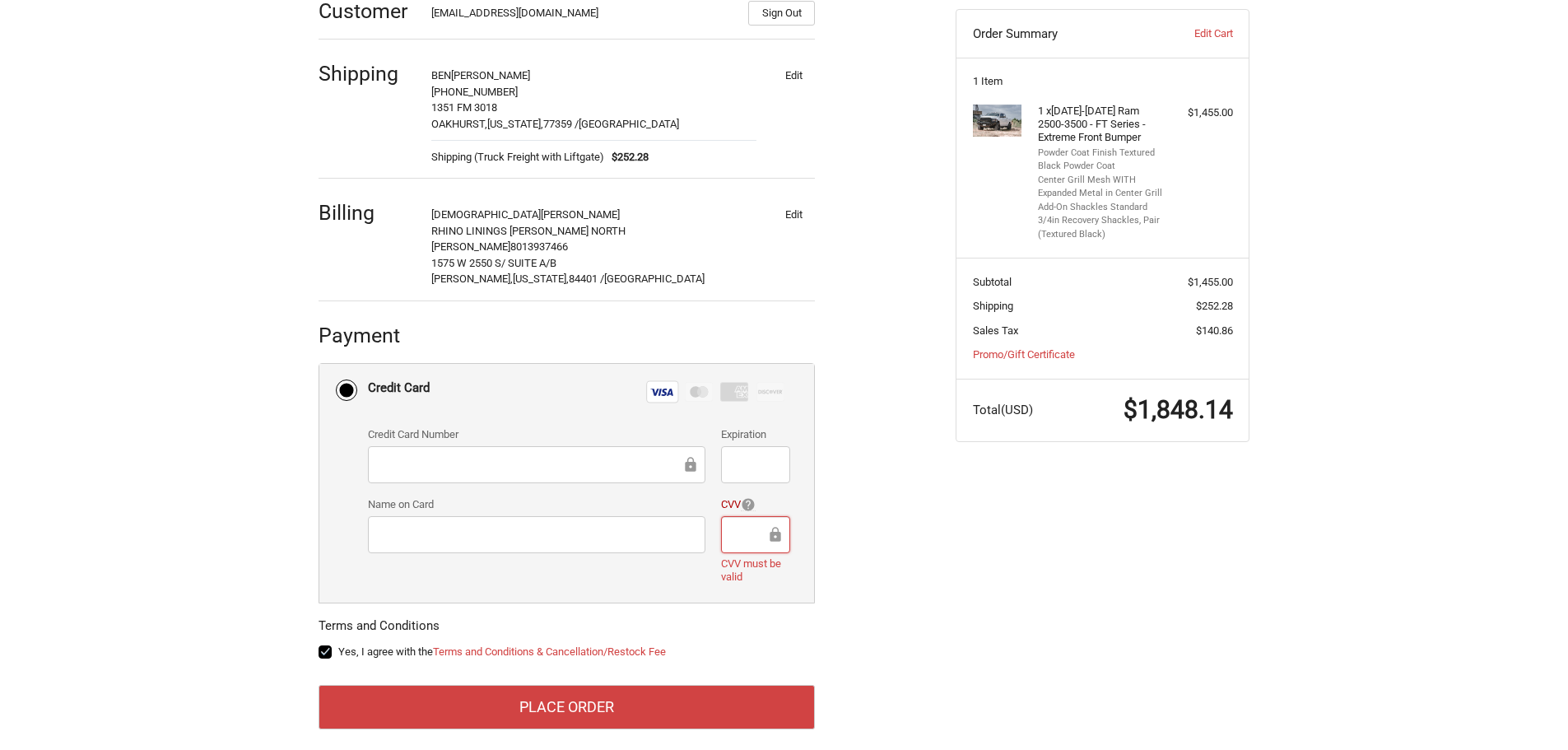
click at [774, 519] on icon at bounding box center [775, 535] width 16 height 37
click at [761, 557] on label "CVV must be valid" at bounding box center [755, 571] width 68 height 27
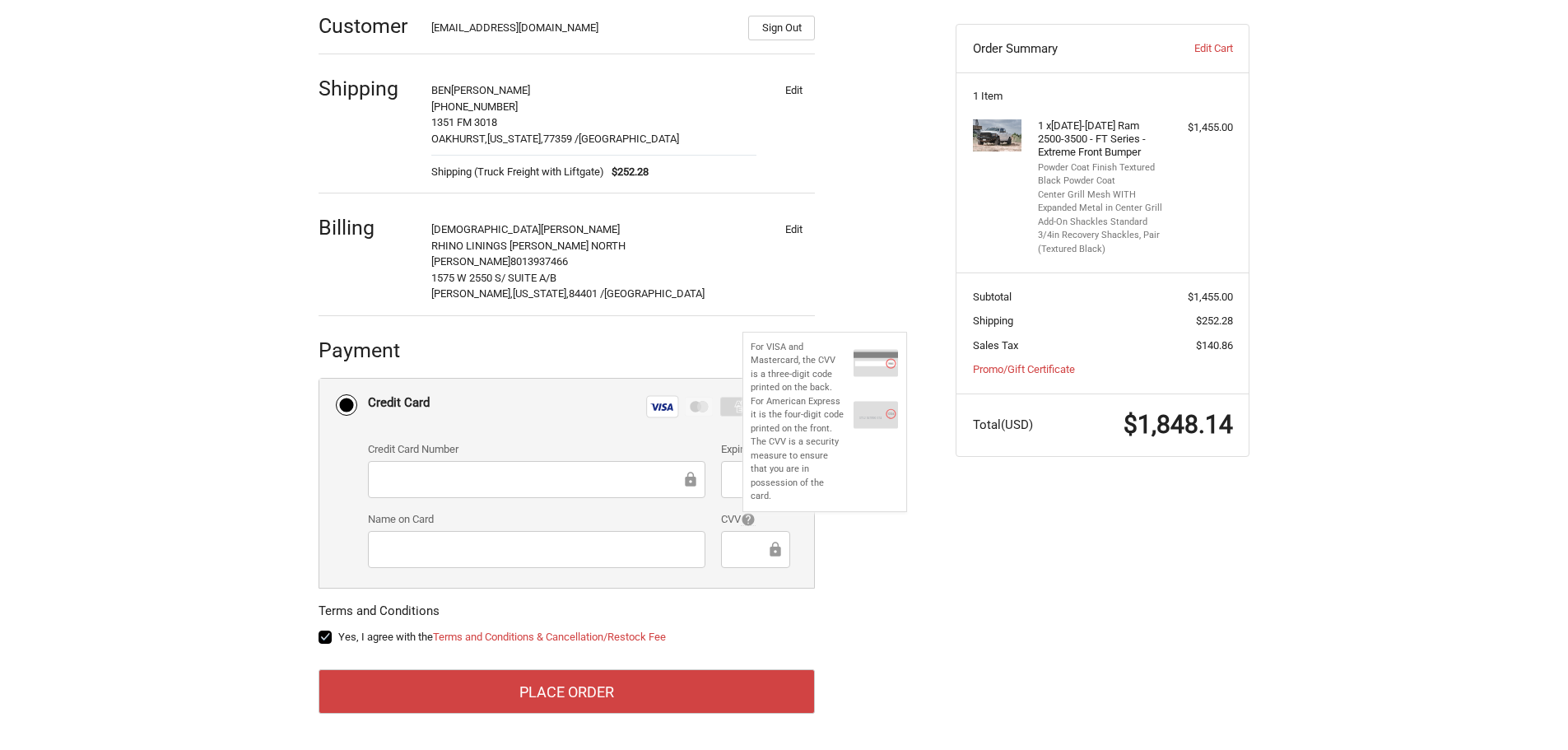
scroll to position [241, 0]
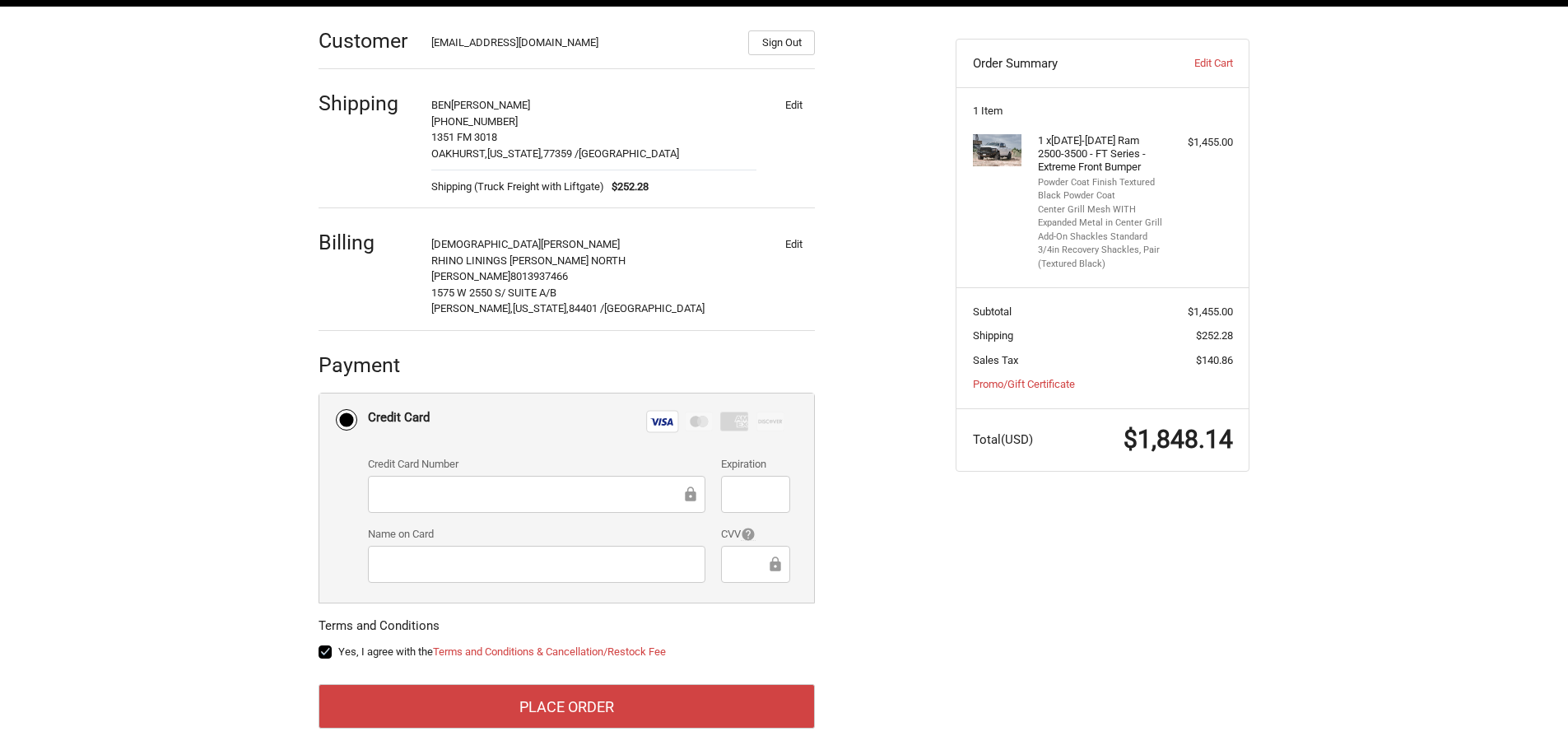
click at [882, 479] on div "Customer isalazar@rhinoliningsnd.com Sign Out Shipping BEN WILLIAMS 801-564-746…" at bounding box center [624, 378] width 637 height 743
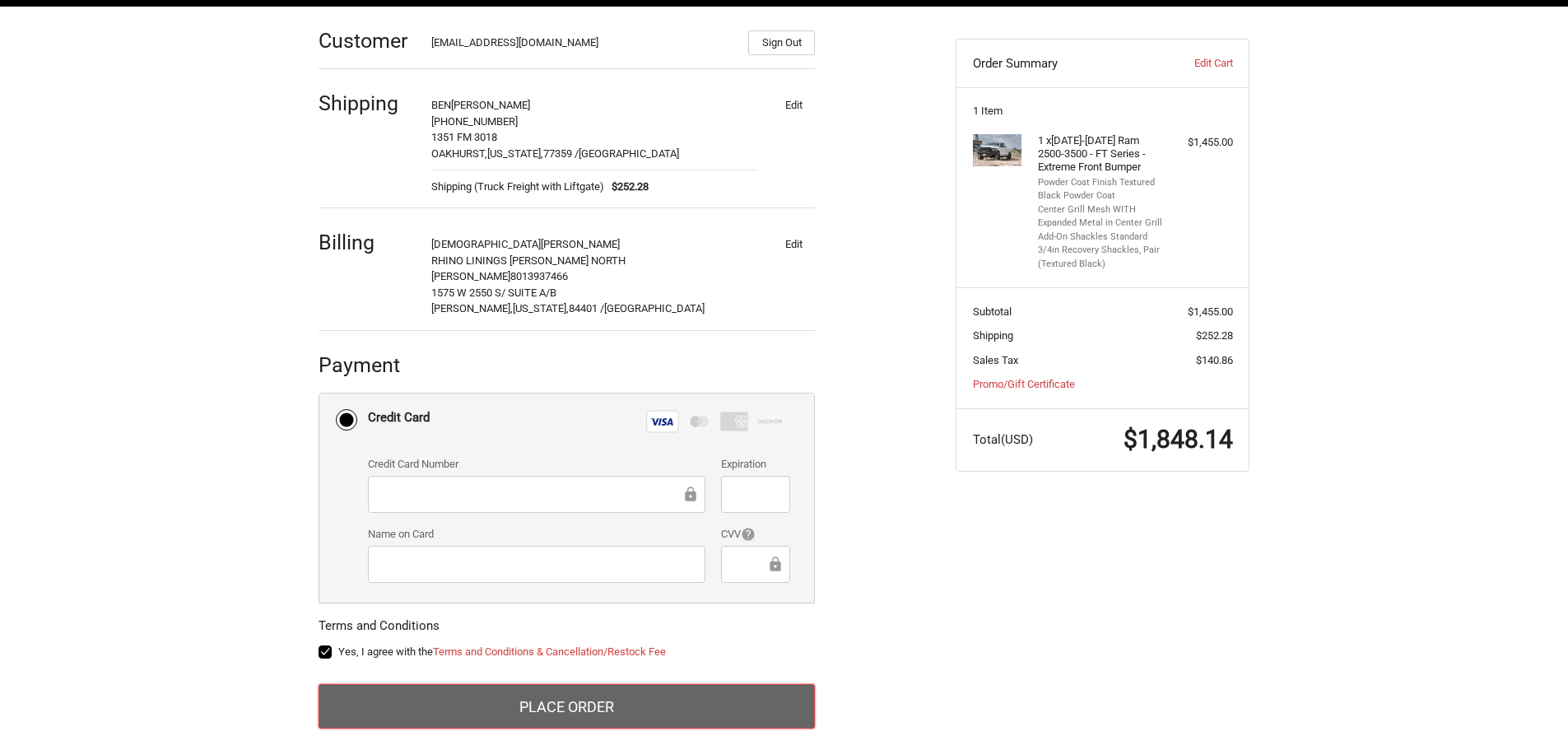
click at [664, 698] on button "Place Order" at bounding box center [566, 706] width 497 height 44
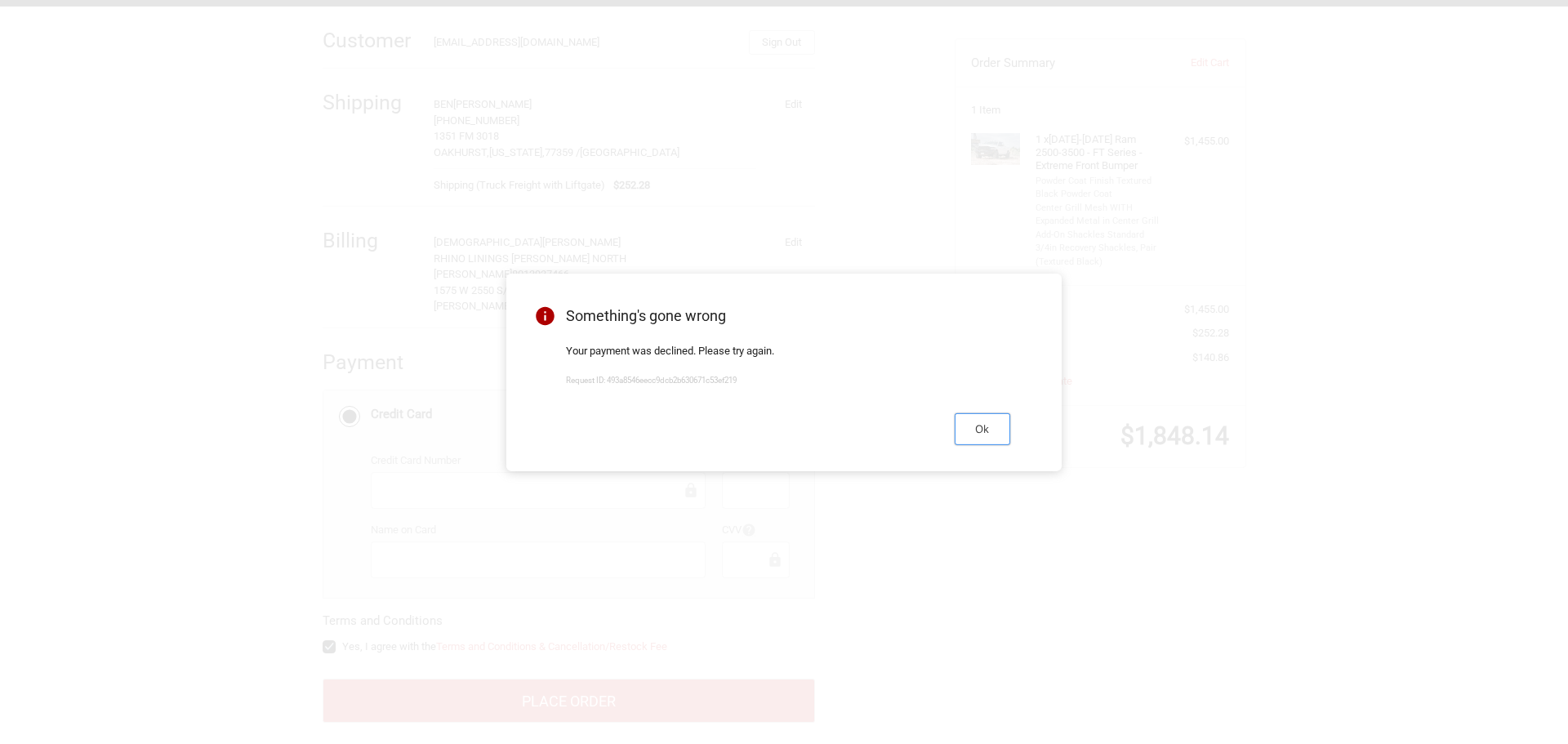
click at [990, 430] on button "Ok" at bounding box center [982, 429] width 55 height 32
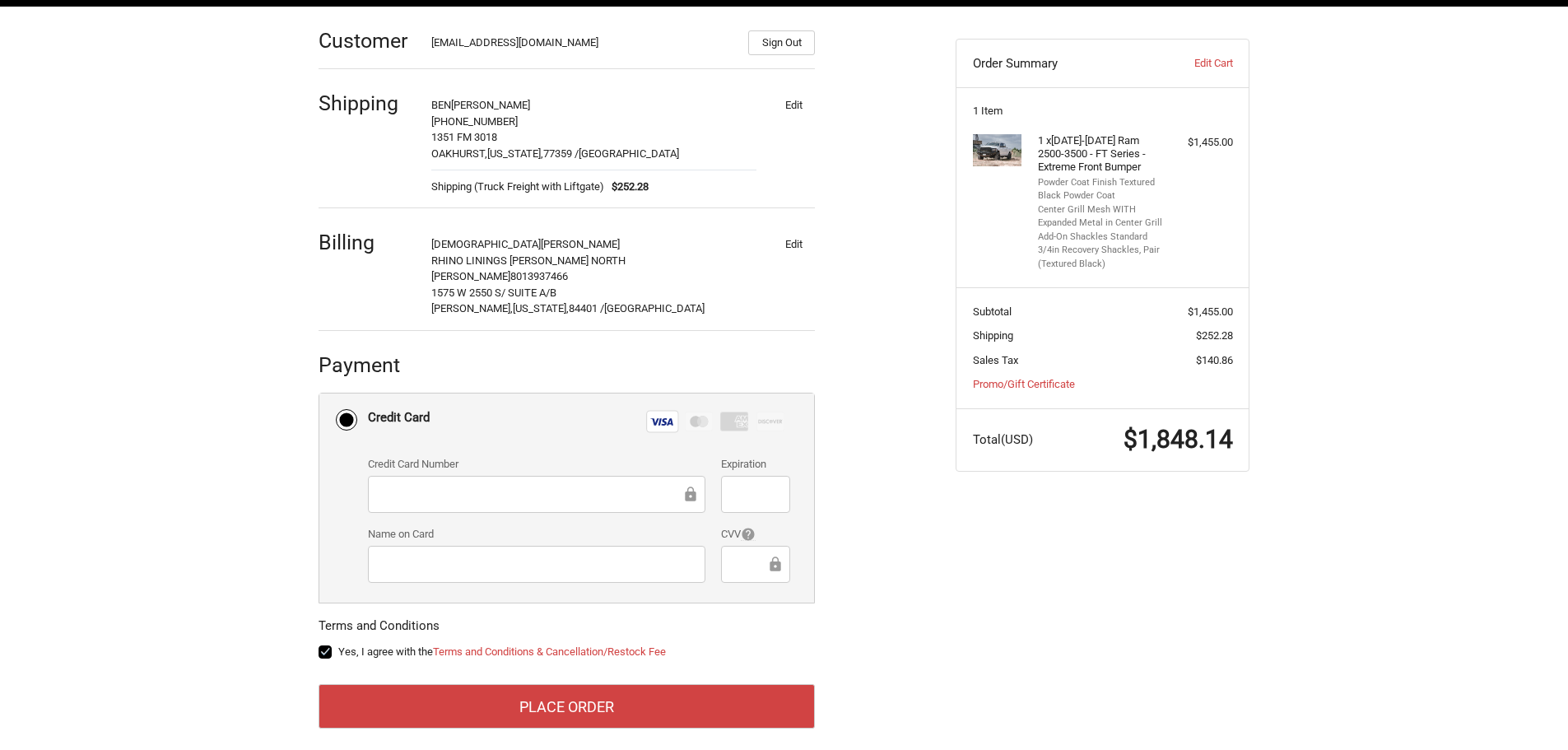
click at [1107, 636] on div "Customer isalazar@rhinoliningsnd.com Sign Out Shipping BEN WILLIAMS 801-564-746…" at bounding box center [784, 385] width 988 height 758
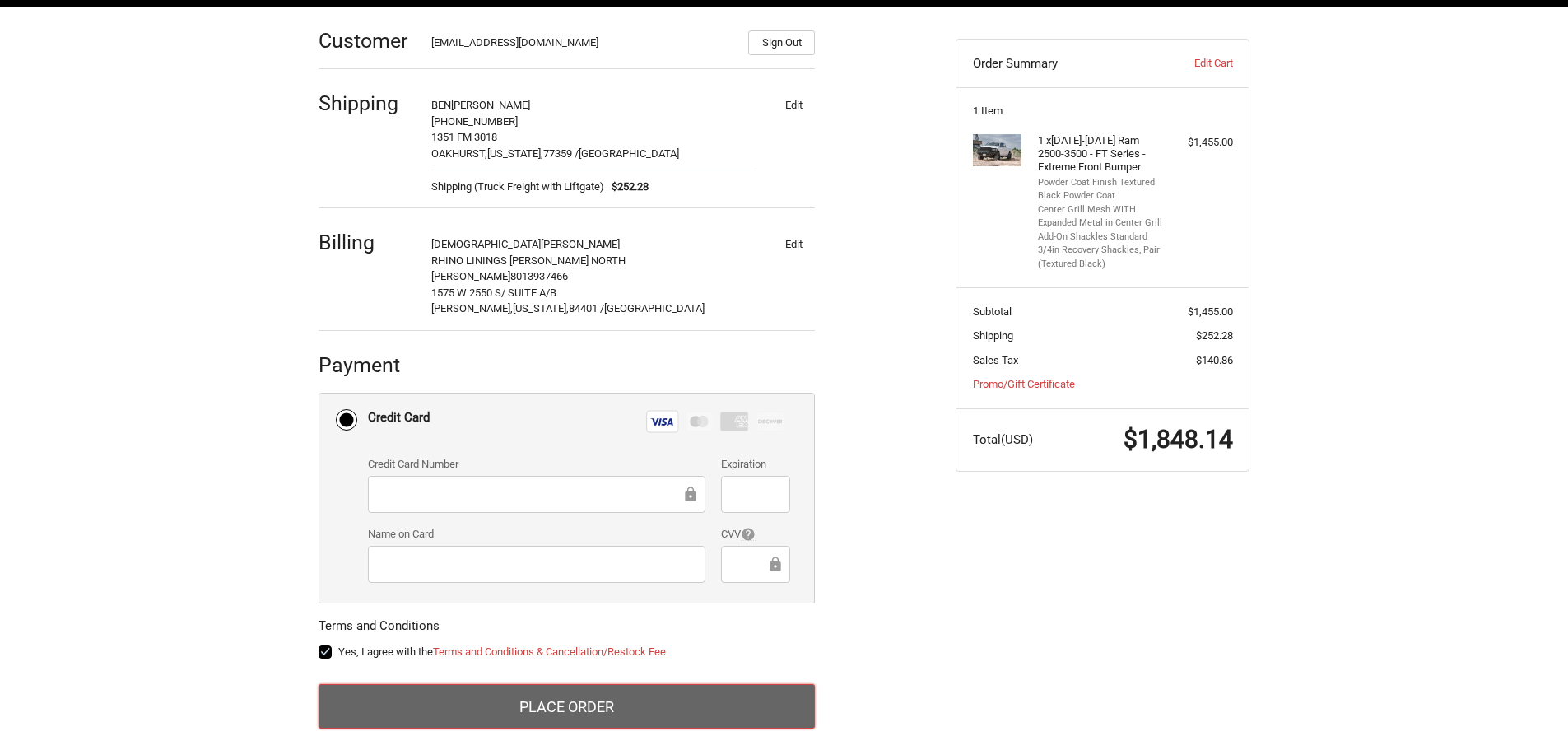
click at [684, 699] on button "Place Order" at bounding box center [566, 706] width 497 height 44
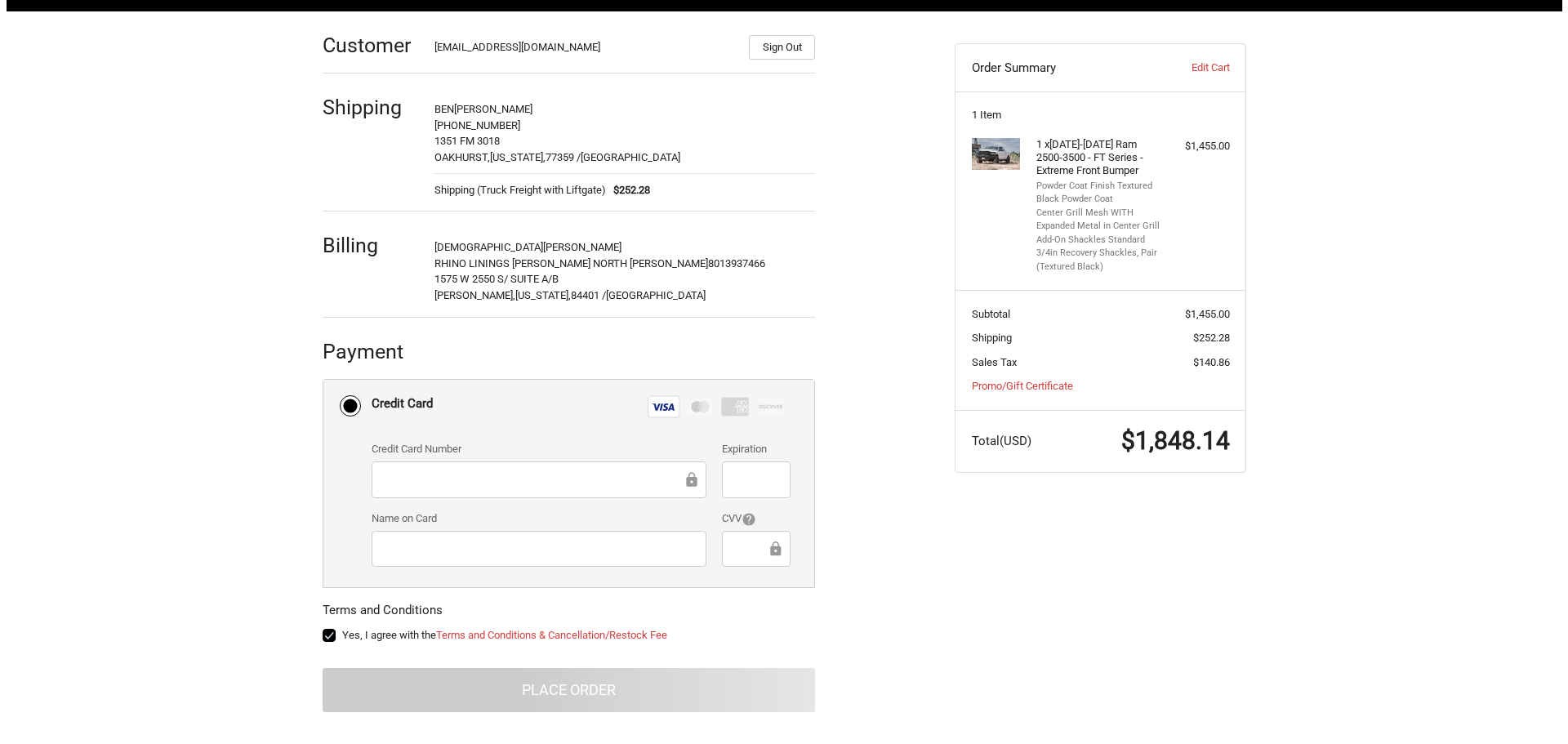
scroll to position [0, 0]
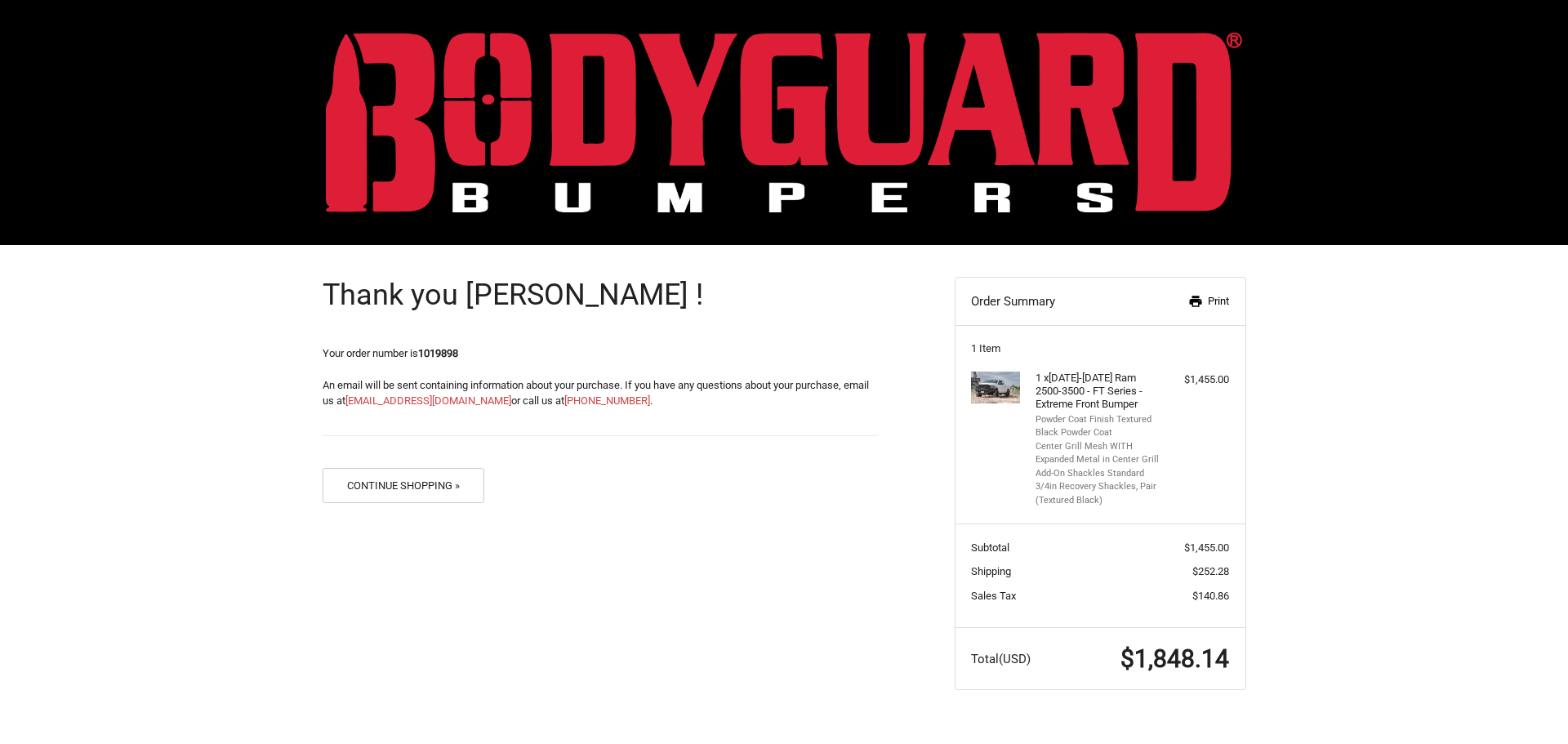
drag, startPoint x: 1222, startPoint y: 297, endPoint x: 1203, endPoint y: 647, distance: 350.5
click at [1222, 297] on link "Print" at bounding box center [1187, 301] width 84 height 16
